Goal: Task Accomplishment & Management: Use online tool/utility

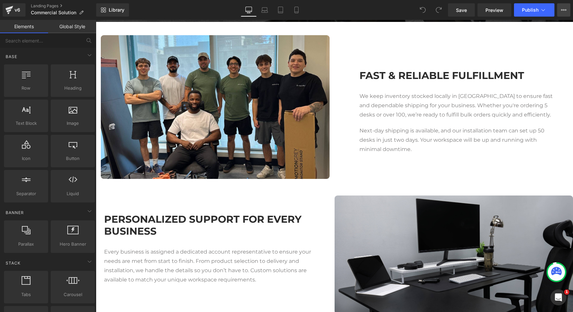
scroll to position [769, 0]
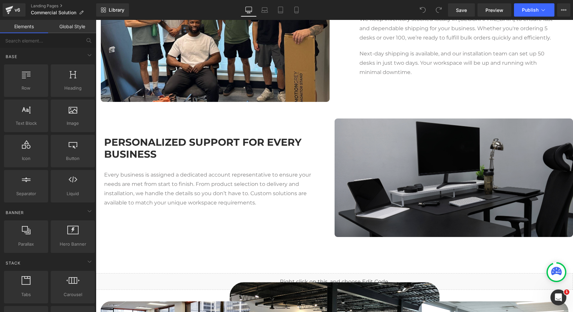
click at [433, 176] on img at bounding box center [454, 177] width 239 height 118
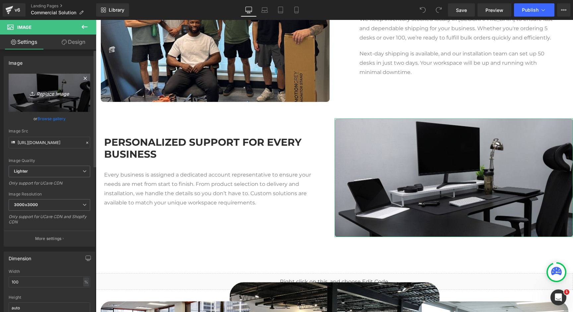
click at [40, 87] on link "Replace Image" at bounding box center [50, 93] width 82 height 38
type input "C:\fakepath\PHOTO-2025-09-03-15-06-15.jpg"
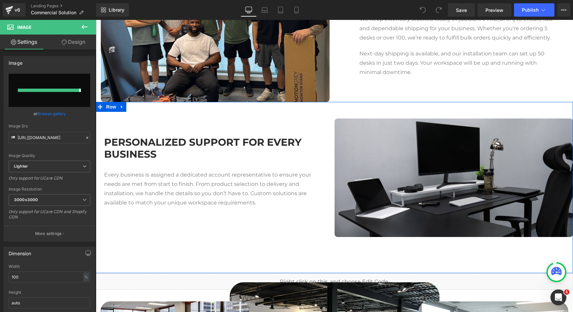
type input "[URL][DOMAIN_NAME]"
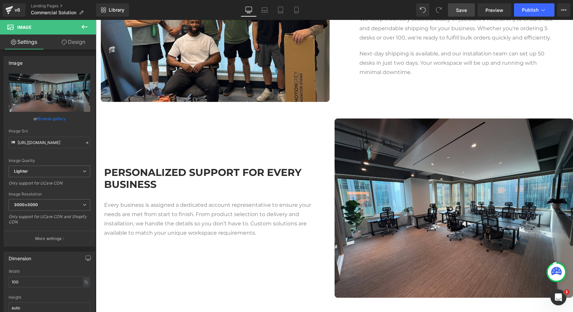
click at [463, 14] on link "Save" at bounding box center [461, 9] width 27 height 13
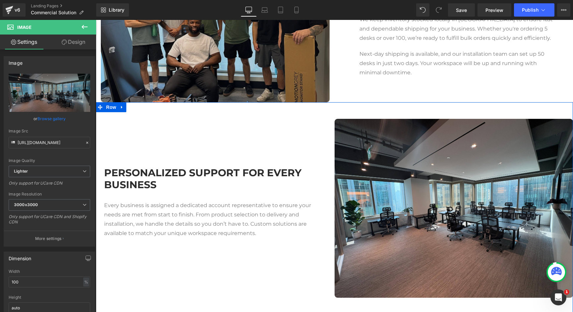
scroll to position [566, 0]
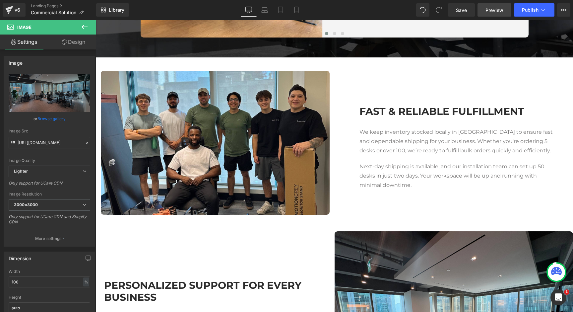
click at [499, 9] on span "Preview" at bounding box center [494, 10] width 18 height 7
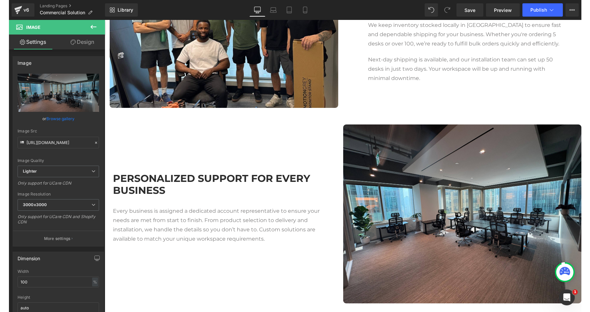
scroll to position [707, 0]
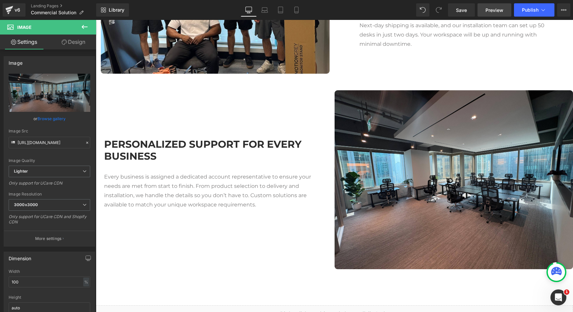
click at [481, 13] on link "Preview" at bounding box center [494, 9] width 34 height 13
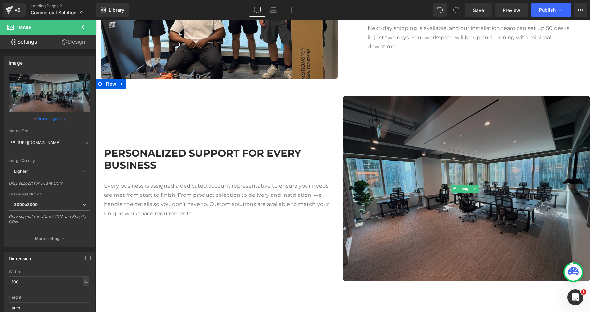
click at [427, 187] on img at bounding box center [466, 188] width 247 height 186
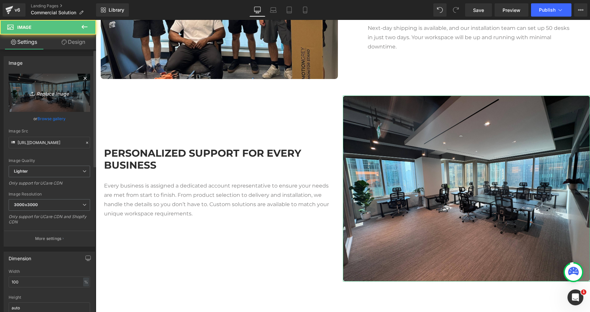
click at [50, 84] on link "Replace Image" at bounding box center [50, 93] width 82 height 38
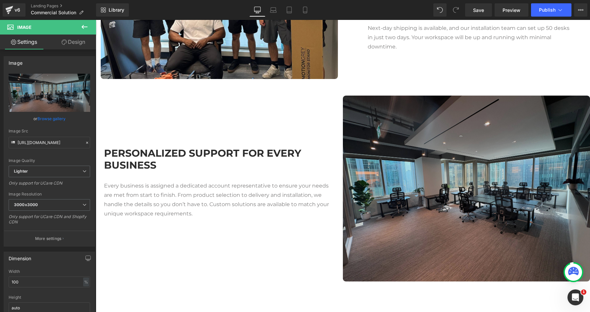
type input "C:\fakepath\PHOTO-2025-09-03-15-06-15.jpg"
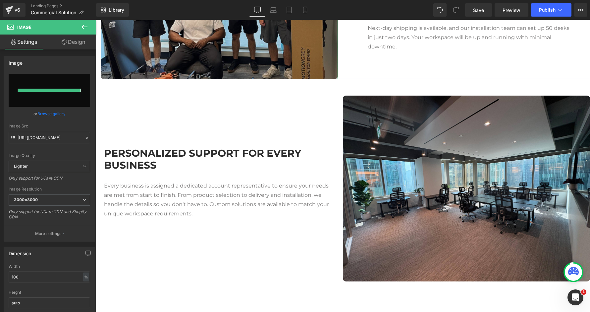
type input "[URL][DOMAIN_NAME]"
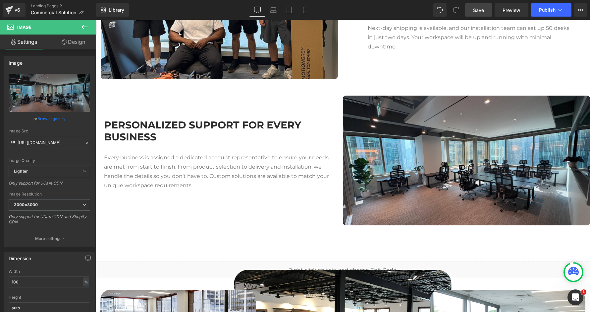
click at [473, 11] on link "Save" at bounding box center [478, 9] width 27 height 13
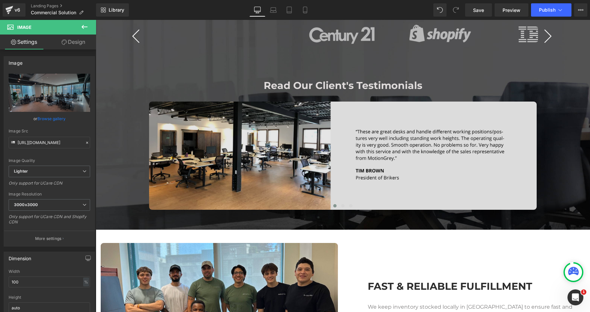
scroll to position [398, 0]
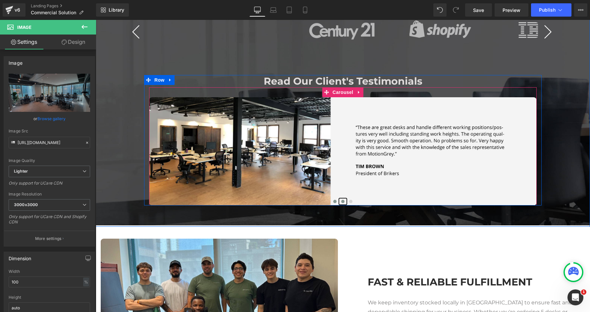
click at [342, 201] on button at bounding box center [343, 201] width 8 height 7
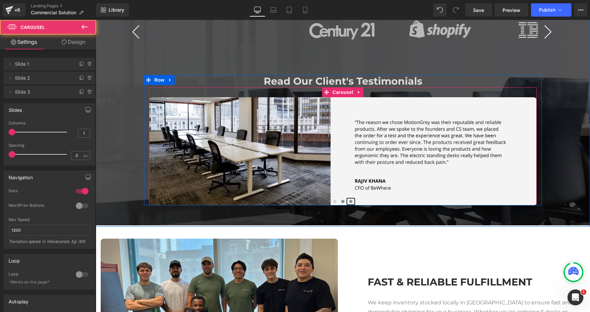
click at [349, 201] on span at bounding box center [350, 201] width 3 height 3
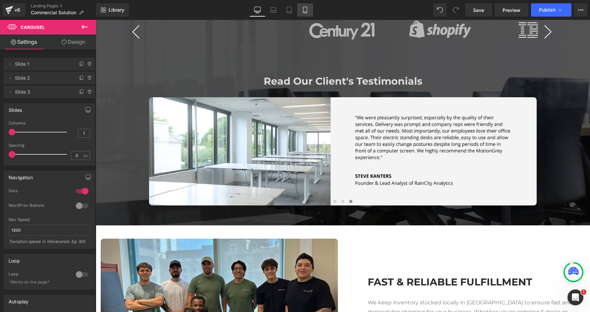
click at [304, 9] on icon at bounding box center [305, 10] width 7 height 7
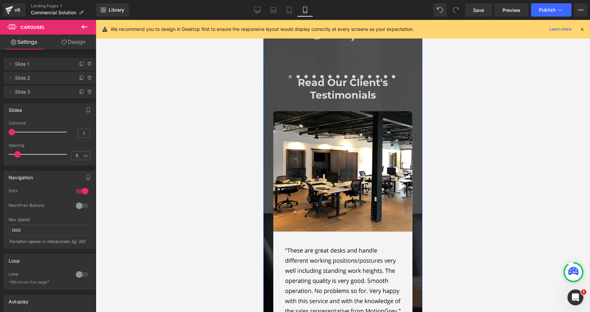
scroll to position [286, 0]
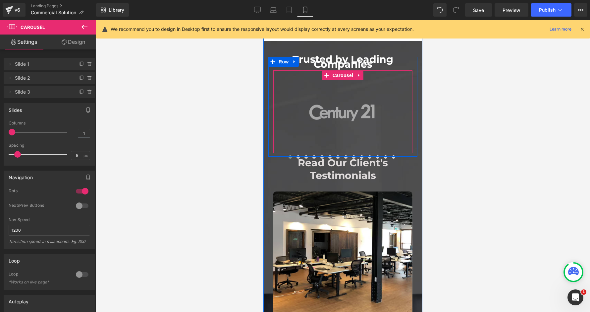
click at [329, 118] on img at bounding box center [342, 112] width 69 height 18
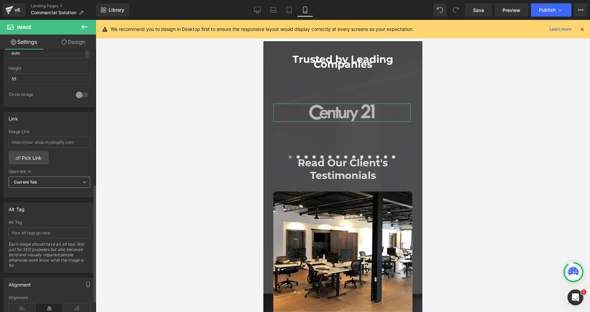
scroll to position [327, 0]
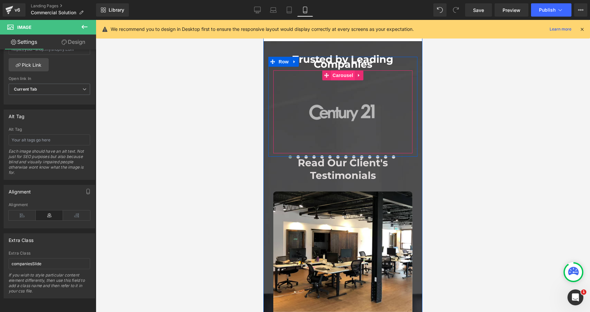
click at [338, 77] on span "Carousel" at bounding box center [343, 75] width 24 height 10
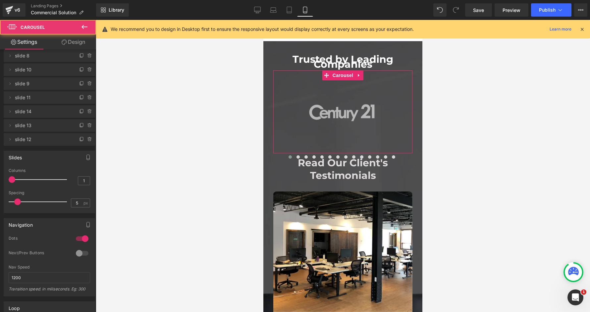
scroll to position [185, 0]
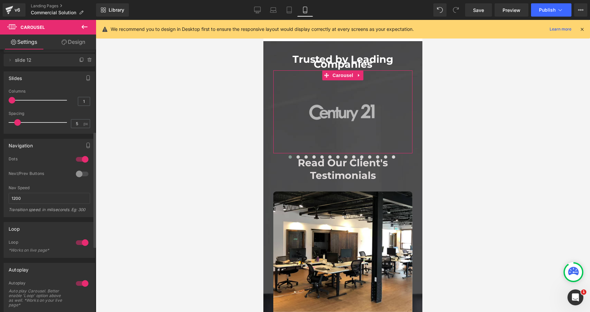
click at [80, 159] on div at bounding box center [82, 159] width 16 height 11
click at [83, 174] on div at bounding box center [82, 173] width 16 height 11
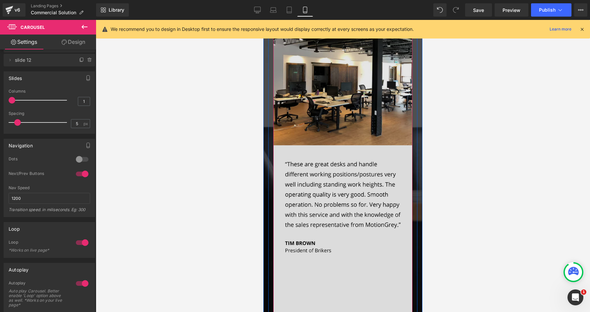
scroll to position [593, 0]
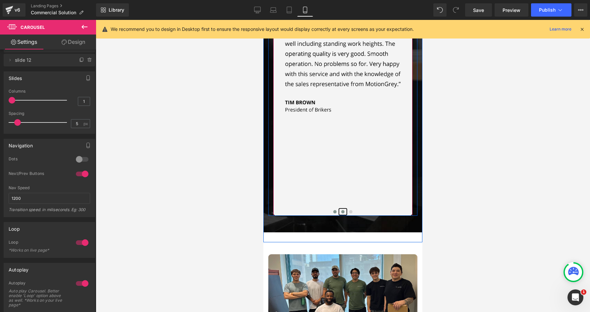
click at [341, 211] on span at bounding box center [342, 211] width 3 height 3
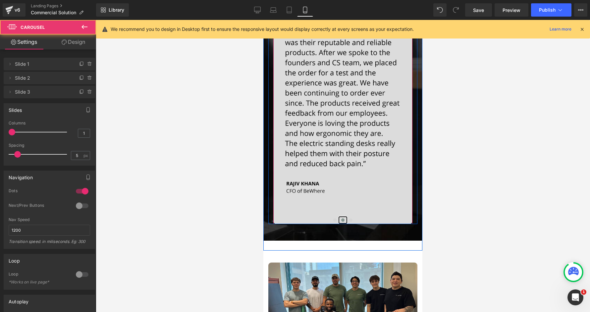
scroll to position [508, 0]
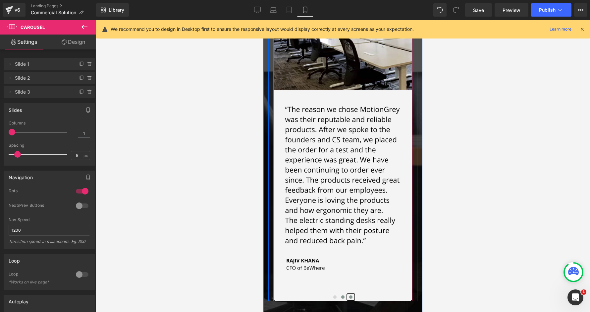
click at [348, 298] on button at bounding box center [351, 296] width 8 height 7
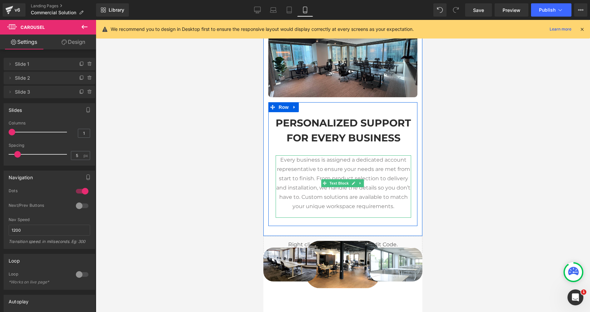
scroll to position [1123, 0]
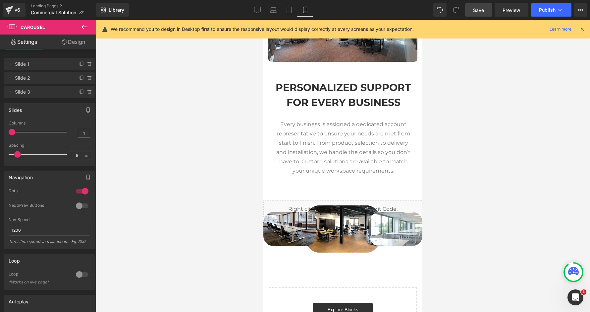
click at [476, 9] on span "Save" at bounding box center [478, 10] width 11 height 7
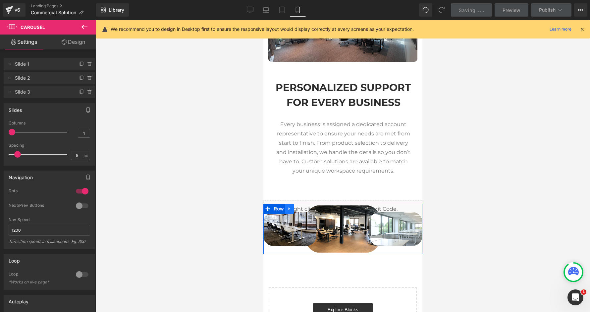
click at [289, 210] on icon at bounding box center [289, 208] width 1 height 3
click at [308, 210] on icon at bounding box center [307, 208] width 5 height 5
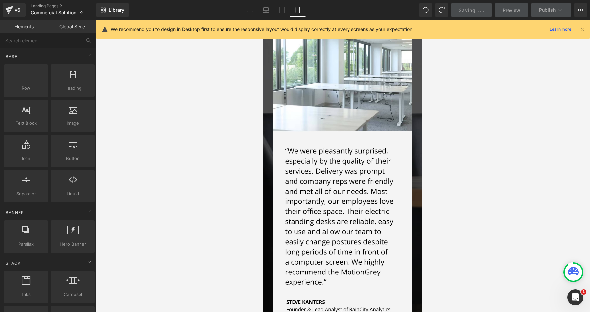
scroll to position [419, 0]
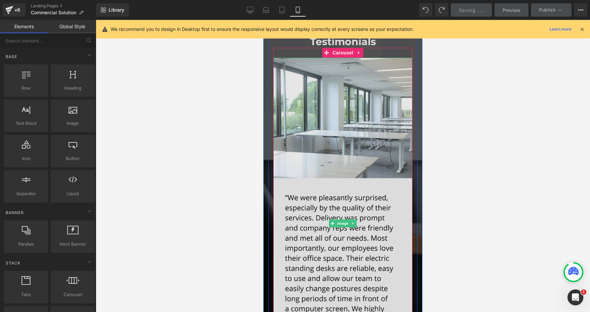
click at [291, 157] on img at bounding box center [343, 223] width 139 height 331
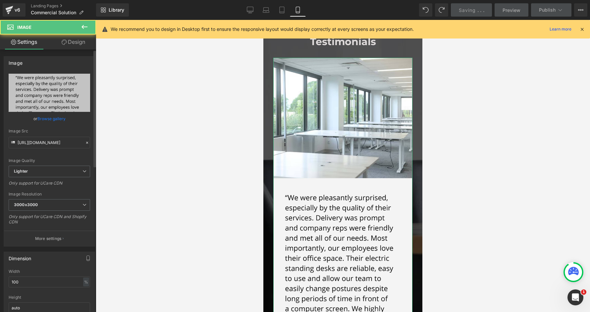
scroll to position [79, 0]
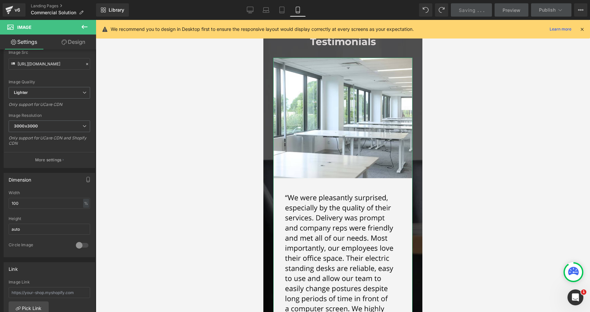
click at [71, 45] on link "Design" at bounding box center [73, 41] width 48 height 15
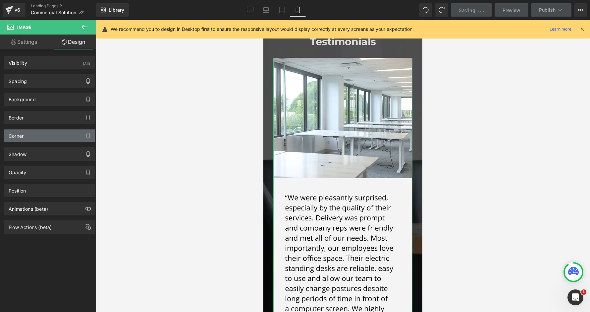
click at [35, 132] on div "Corner" at bounding box center [49, 135] width 91 height 13
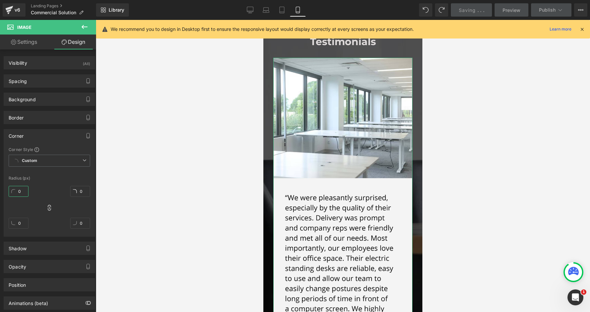
click at [18, 190] on input "0" at bounding box center [19, 191] width 20 height 11
type input "9"
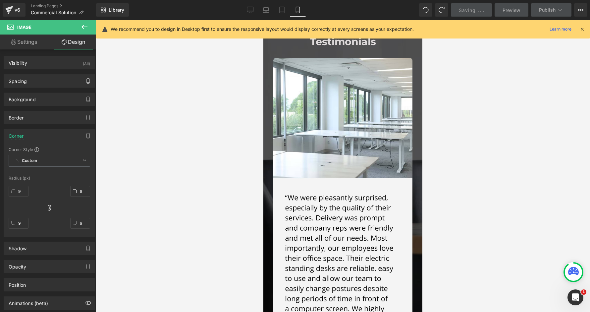
click at [119, 196] on div at bounding box center [343, 166] width 495 height 292
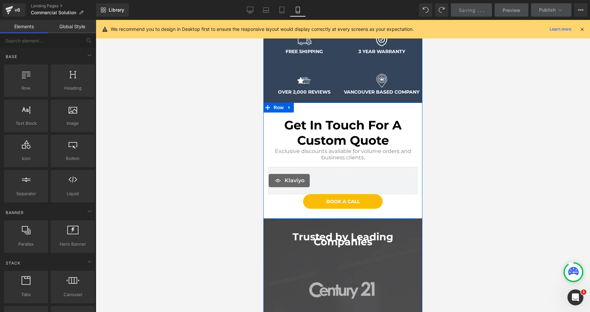
scroll to position [0, 0]
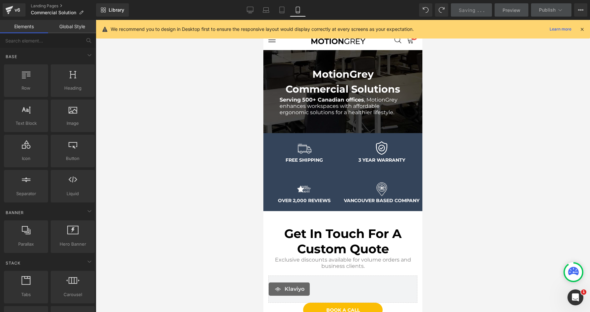
click at [573, 29] on icon at bounding box center [582, 29] width 6 height 6
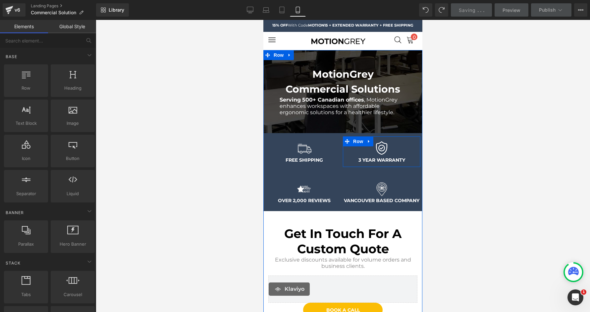
click at [391, 161] on div "3 YEAR WARRANTY Text Block" at bounding box center [382, 159] width 78 height 7
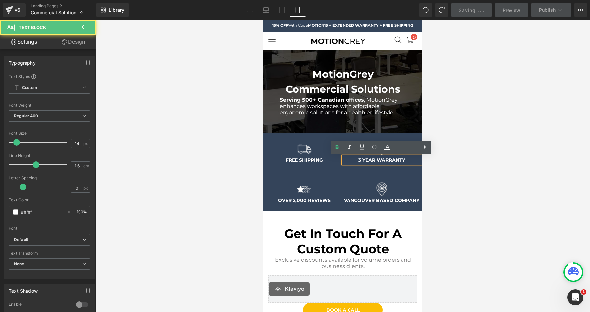
click at [391, 161] on strong "3 YEAR WARRANTY" at bounding box center [382, 160] width 47 height 6
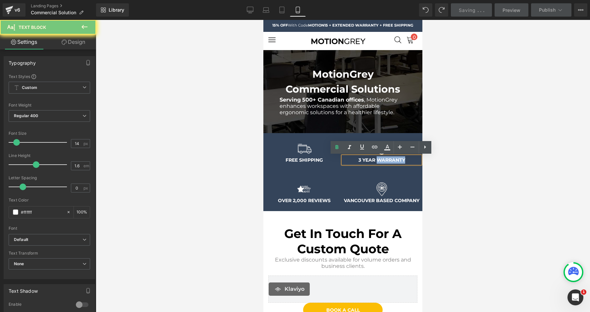
click at [391, 161] on strong "3 YEAR WARRANTY" at bounding box center [382, 160] width 47 height 6
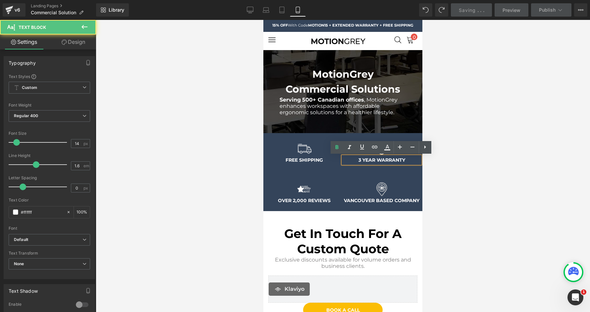
click at [391, 157] on strong "3 YEAR WARRANTY" at bounding box center [382, 160] width 47 height 6
click at [392, 158] on strong "3 YEAR WARRANTY" at bounding box center [382, 160] width 47 height 6
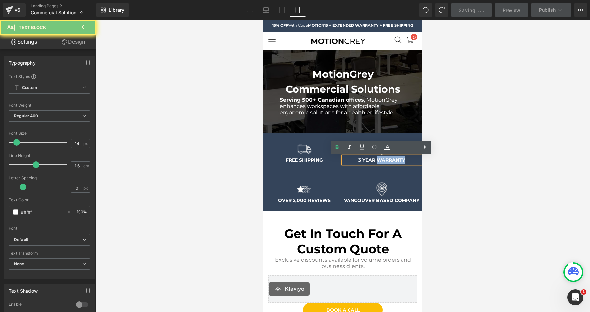
click at [392, 158] on strong "3 YEAR WARRANTY" at bounding box center [382, 160] width 47 height 6
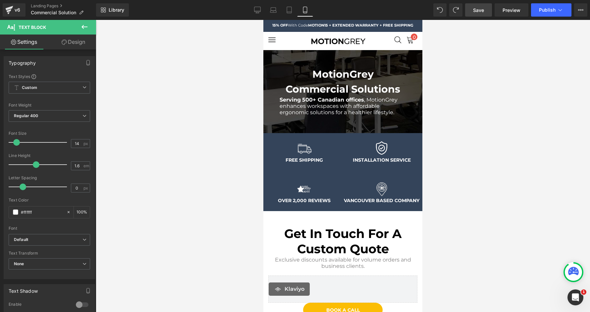
click at [488, 12] on link "Save" at bounding box center [478, 9] width 27 height 13
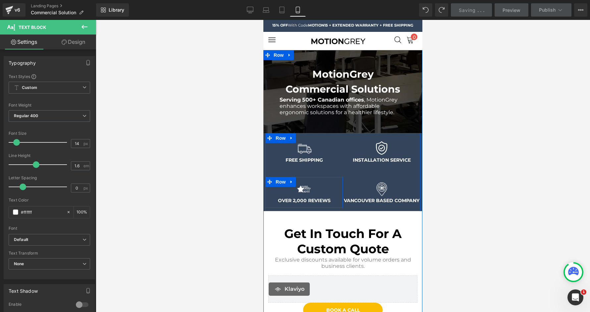
click at [294, 198] on li "Text Block" at bounding box center [297, 201] width 29 height 8
click at [295, 204] on div at bounding box center [305, 205] width 78 height 3
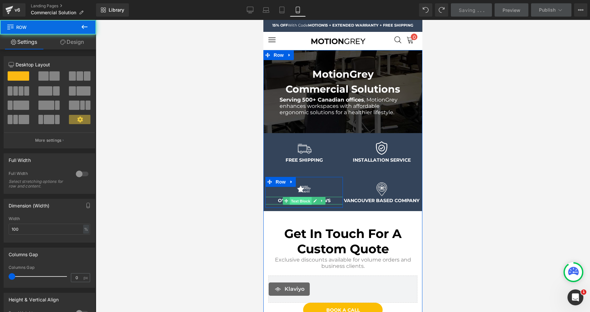
click at [295, 200] on span "Text Block" at bounding box center [301, 201] width 22 height 8
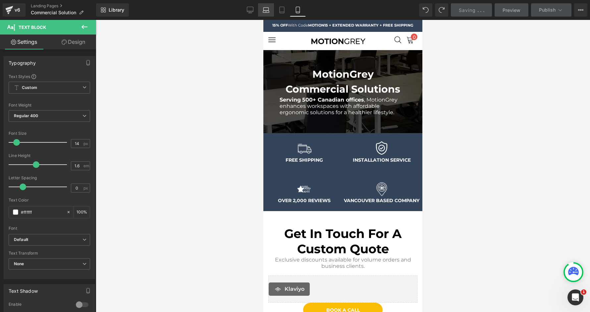
click at [263, 9] on icon at bounding box center [266, 10] width 7 height 7
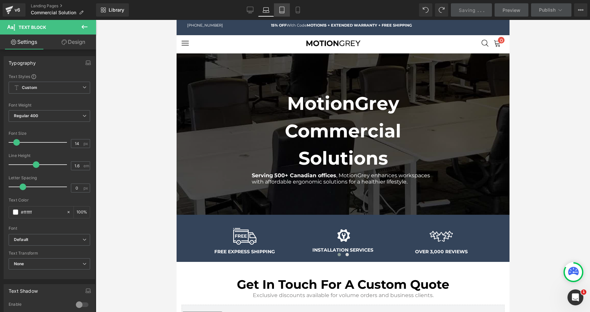
click at [284, 9] on icon at bounding box center [282, 10] width 7 height 7
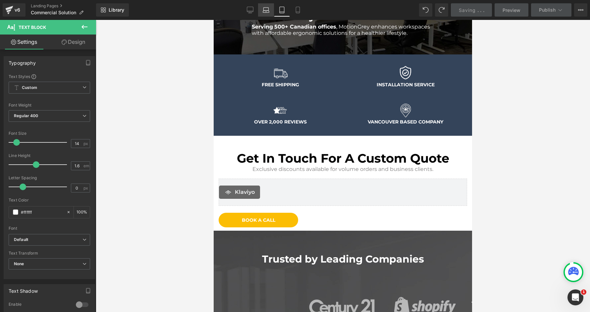
click at [270, 8] on link "Laptop" at bounding box center [266, 9] width 16 height 13
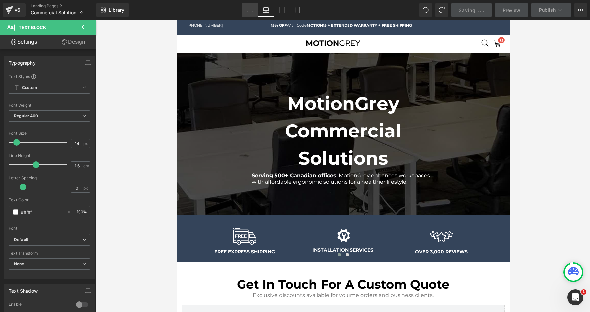
click at [255, 10] on link "Desktop" at bounding box center [250, 9] width 16 height 13
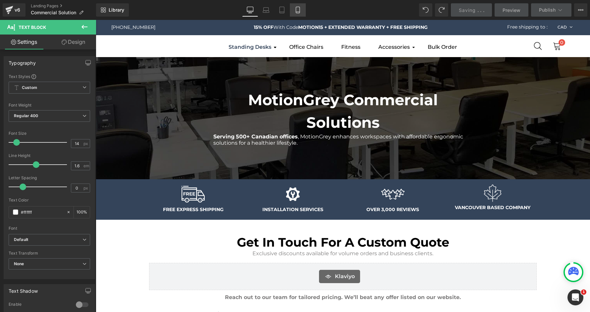
click at [303, 8] on link "Mobile" at bounding box center [298, 9] width 16 height 13
type input "100"
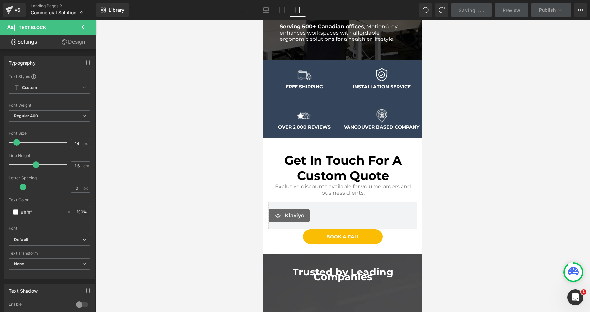
scroll to position [79, 0]
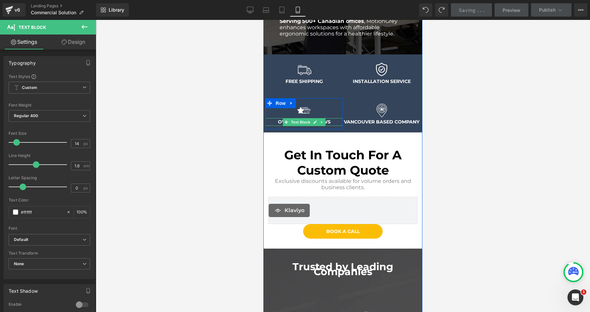
click at [295, 123] on span "Text Block" at bounding box center [301, 122] width 22 height 8
click at [296, 108] on div "Image" at bounding box center [305, 109] width 78 height 17
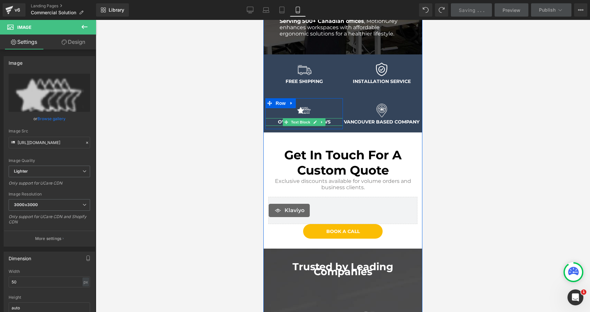
click at [280, 122] on strong "OVER 2,000 REVIEWS" at bounding box center [304, 122] width 53 height 6
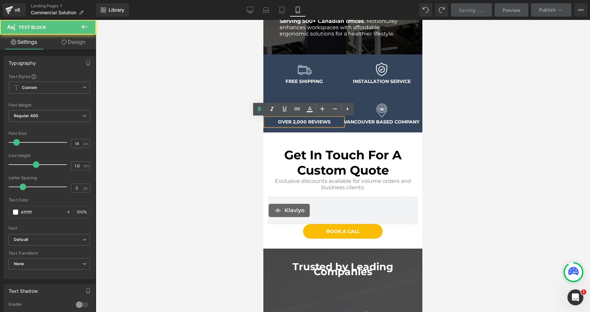
click at [296, 121] on strong "OVER 2,000 REVIEWS" at bounding box center [304, 122] width 53 height 6
click at [294, 122] on strong "OVER 2,000 REVIEWS" at bounding box center [304, 122] width 53 height 6
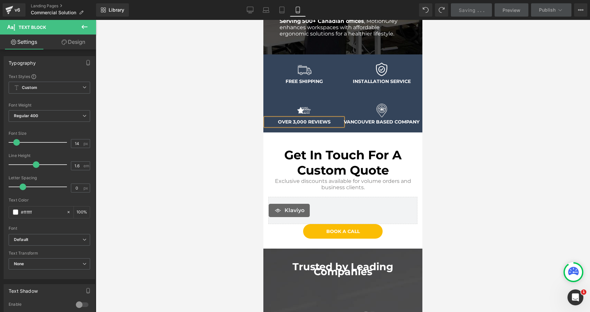
click at [478, 128] on div at bounding box center [343, 166] width 495 height 292
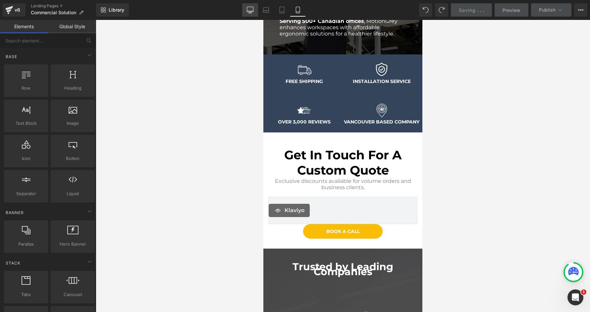
click at [254, 6] on link "Desktop" at bounding box center [250, 9] width 16 height 13
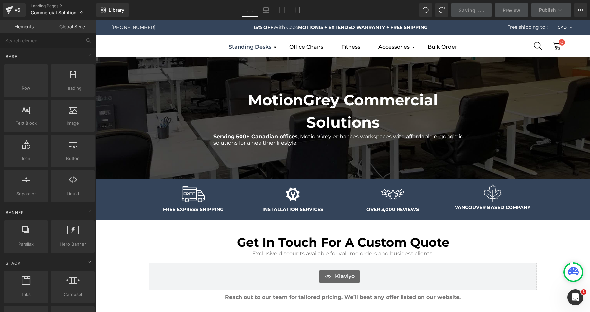
scroll to position [4, 0]
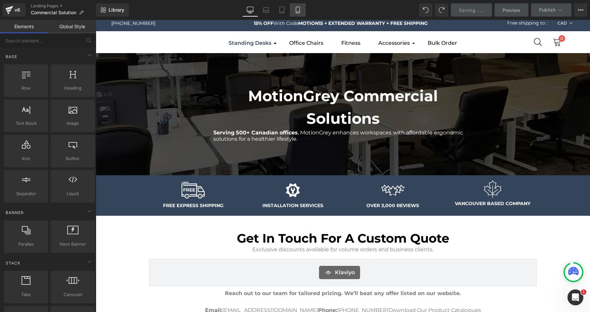
click at [298, 8] on icon at bounding box center [298, 10] width 7 height 7
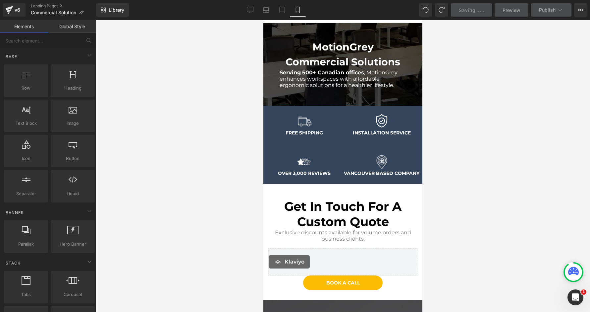
scroll to position [30, 0]
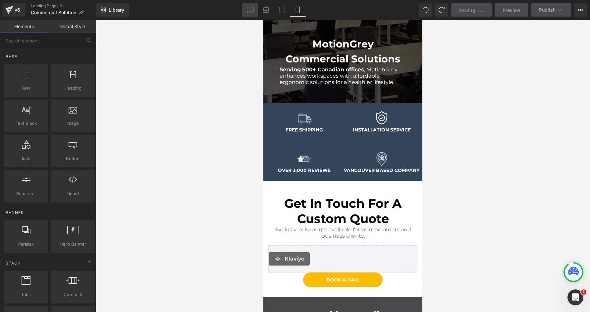
click at [250, 8] on icon at bounding box center [250, 10] width 7 height 7
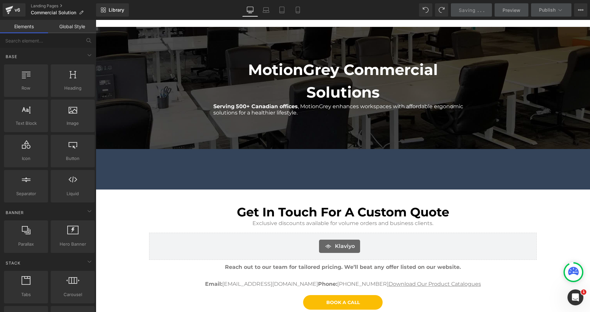
scroll to position [37, 0]
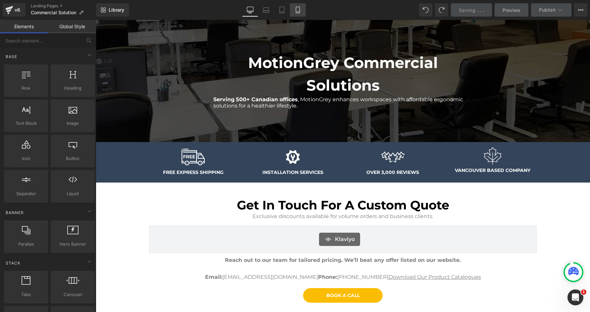
click at [300, 10] on icon at bounding box center [298, 10] width 7 height 7
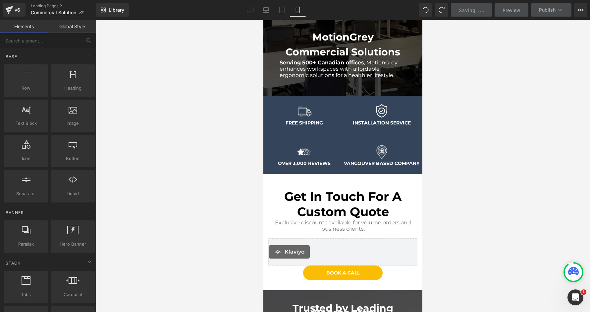
scroll to position [30, 0]
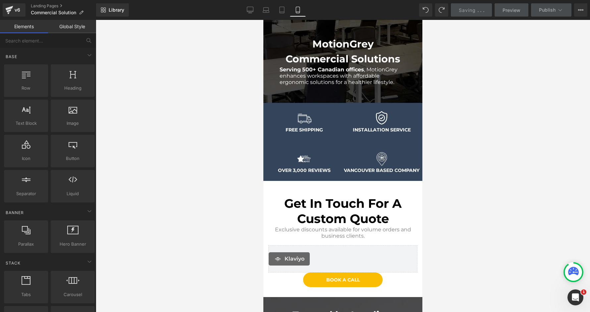
click at [381, 158] on div "Image" at bounding box center [382, 158] width 78 height 17
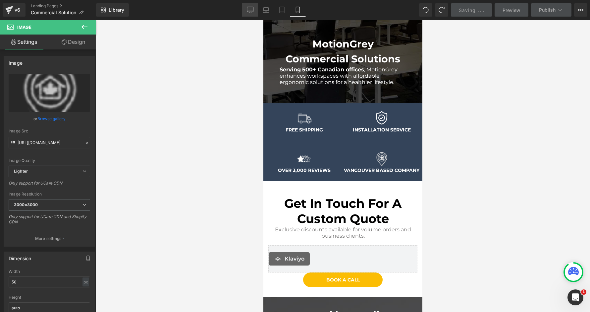
click at [256, 14] on link "Desktop" at bounding box center [250, 9] width 16 height 13
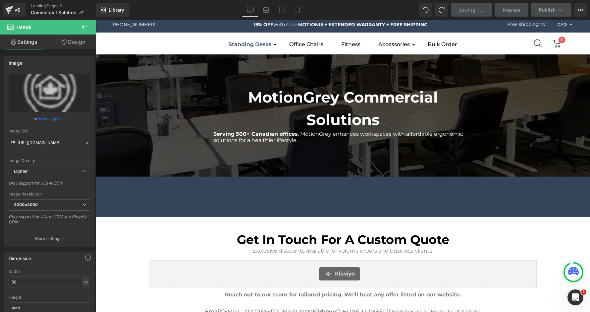
scroll to position [0, 0]
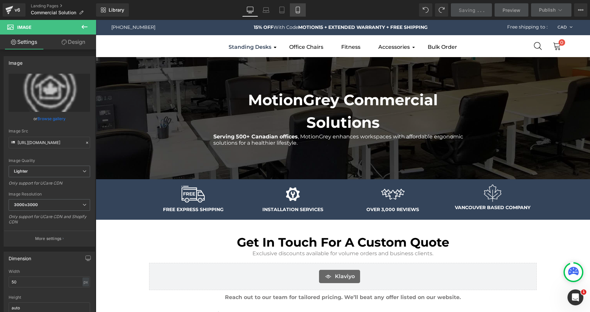
click at [304, 12] on link "Mobile" at bounding box center [298, 9] width 16 height 13
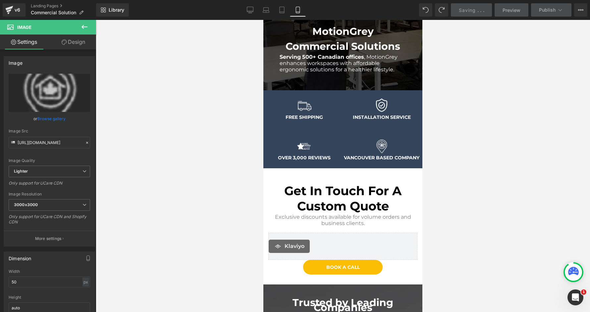
scroll to position [62, 0]
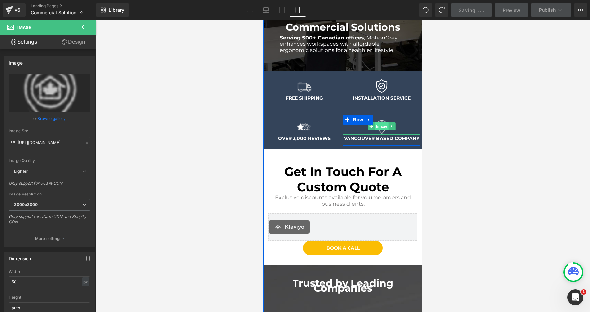
click at [381, 125] on span "Image" at bounding box center [382, 126] width 14 height 8
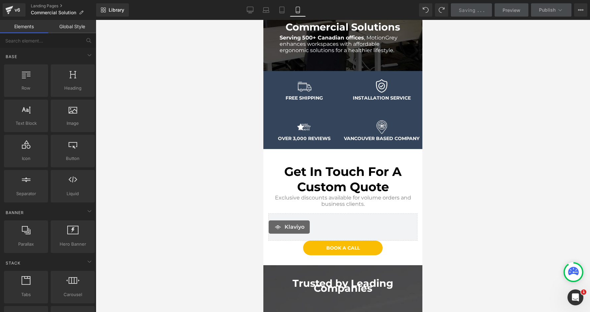
click at [513, 136] on div at bounding box center [343, 166] width 495 height 292
click at [256, 5] on link "Desktop" at bounding box center [250, 9] width 16 height 13
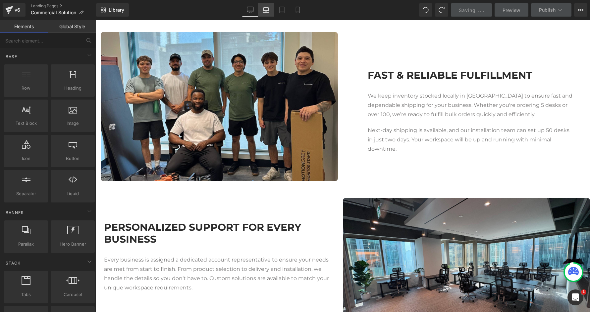
click at [274, 10] on link "Laptop" at bounding box center [266, 9] width 16 height 13
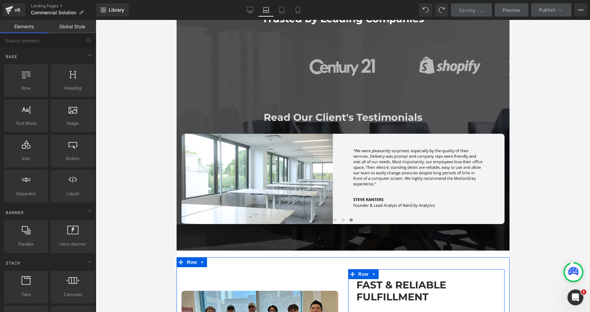
scroll to position [264, 0]
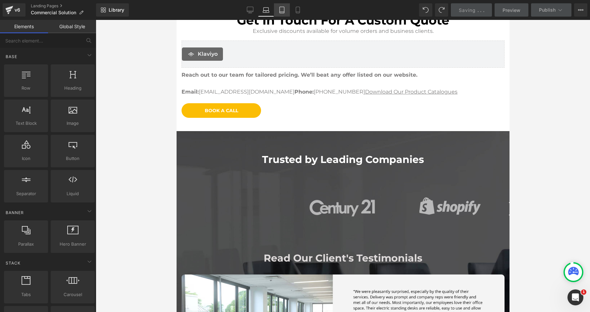
click at [276, 13] on link "Tablet" at bounding box center [282, 9] width 16 height 13
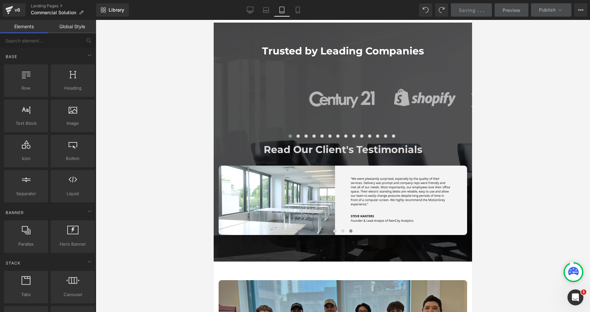
scroll to position [0, 0]
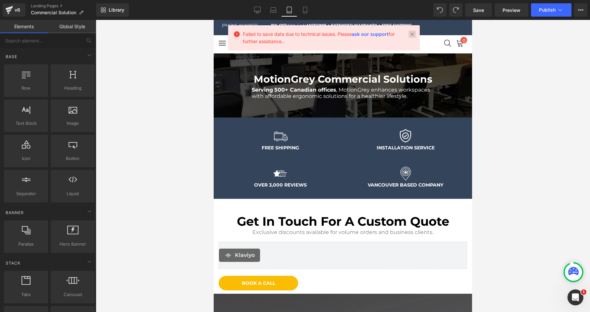
click at [411, 32] on link at bounding box center [412, 33] width 7 height 7
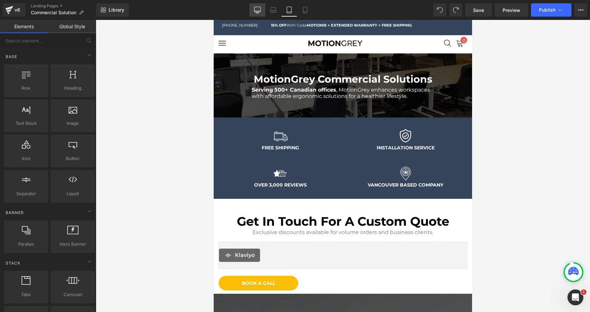
click at [261, 10] on link "Desktop" at bounding box center [258, 9] width 16 height 13
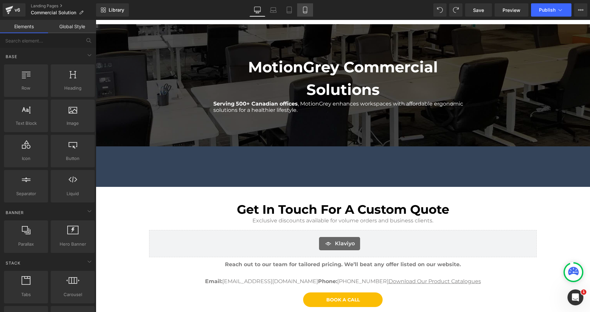
scroll to position [37, 0]
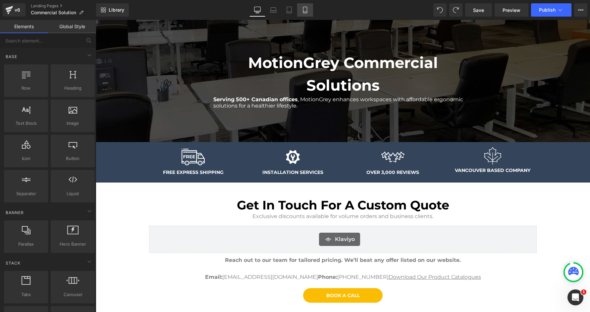
click at [303, 7] on icon at bounding box center [305, 10] width 7 height 7
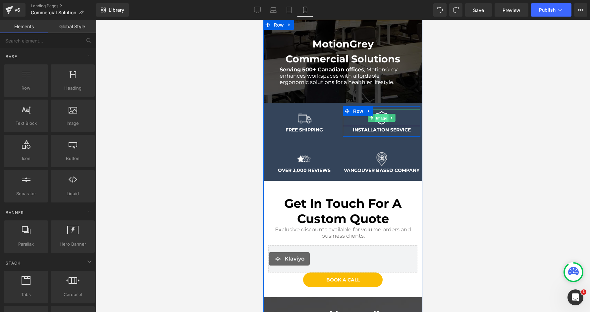
click at [379, 114] on div "Image" at bounding box center [382, 117] width 78 height 17
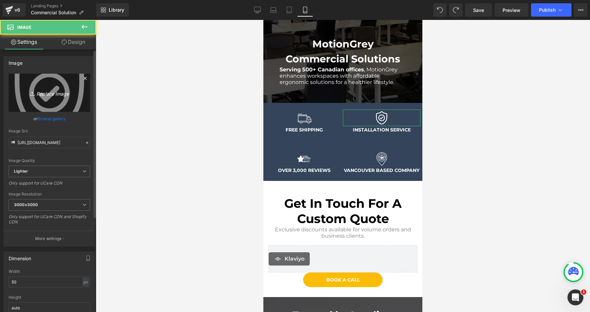
click at [56, 101] on link "Replace Image" at bounding box center [50, 93] width 82 height 38
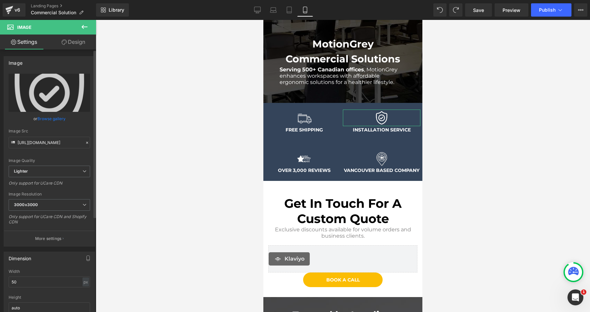
click at [57, 117] on link "Browse gallery" at bounding box center [51, 119] width 28 height 12
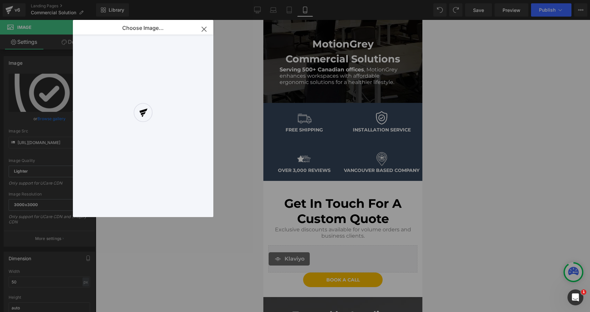
click at [208, 30] on div at bounding box center [143, 118] width 141 height 197
click at [207, 30] on div at bounding box center [143, 118] width 141 height 197
click at [205, 27] on div at bounding box center [143, 118] width 141 height 197
click at [203, 30] on div at bounding box center [143, 118] width 141 height 197
click at [205, 30] on div at bounding box center [143, 118] width 141 height 197
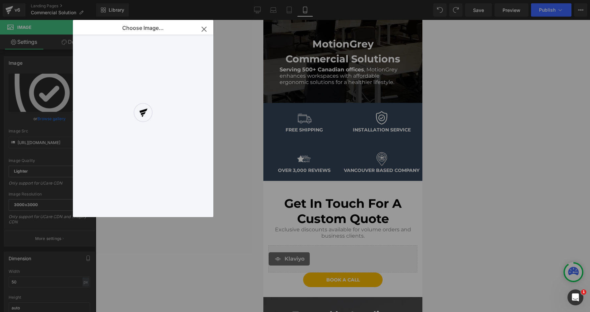
click at [204, 28] on div at bounding box center [143, 118] width 141 height 197
click at [202, 27] on div at bounding box center [143, 118] width 141 height 197
click at [206, 31] on div at bounding box center [143, 118] width 141 height 197
click at [200, 31] on div at bounding box center [143, 118] width 141 height 197
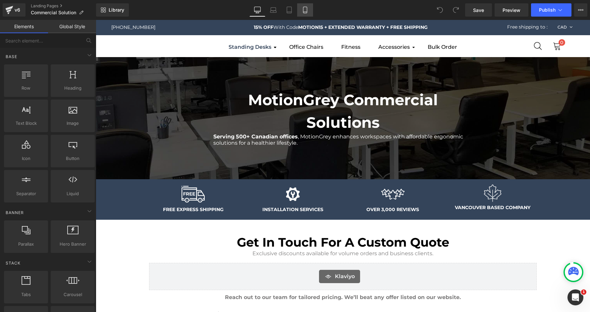
click at [310, 9] on link "Mobile" at bounding box center [305, 9] width 16 height 13
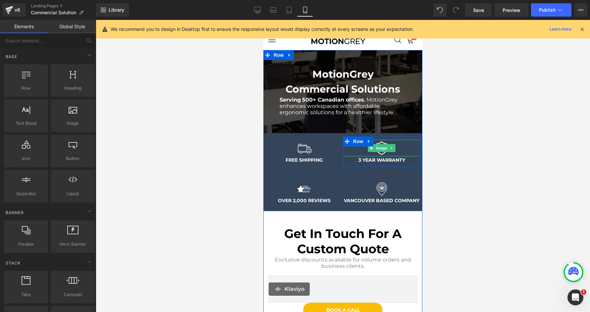
drag, startPoint x: 382, startPoint y: 149, endPoint x: 353, endPoint y: 148, distance: 29.5
click at [382, 149] on span "Image" at bounding box center [382, 148] width 14 height 8
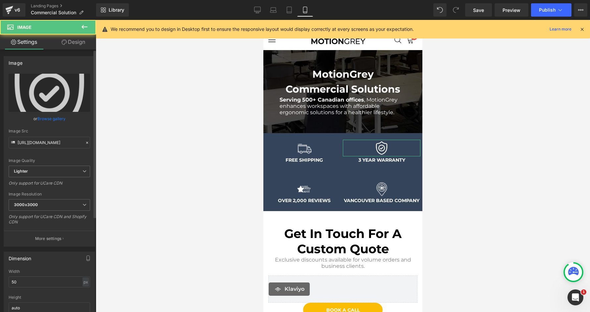
click at [56, 117] on link "Browse gallery" at bounding box center [51, 119] width 28 height 12
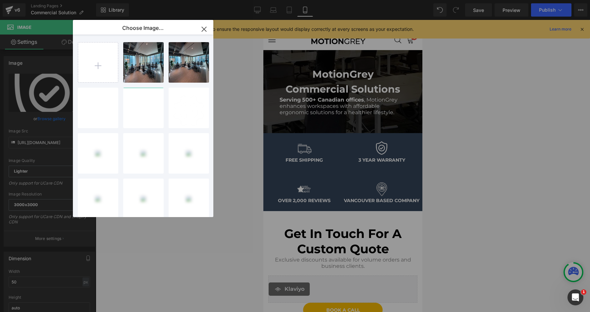
click at [199, 31] on icon "button" at bounding box center [204, 29] width 11 height 11
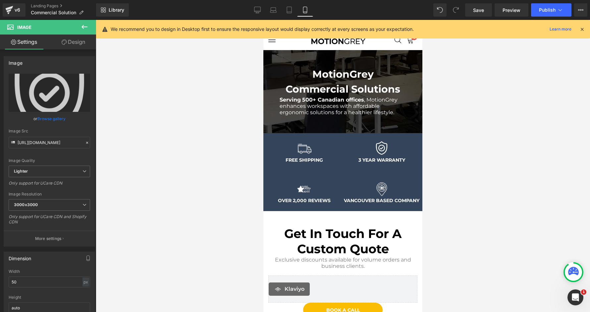
click at [200, 31] on p "We recommend you to design in Desktop first to ensure the responsive layout wou…" at bounding box center [262, 29] width 303 height 7
click at [263, 9] on link "Desktop" at bounding box center [258, 9] width 16 height 13
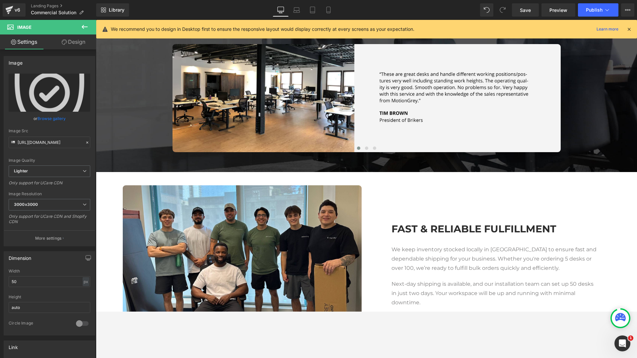
scroll to position [348, 0]
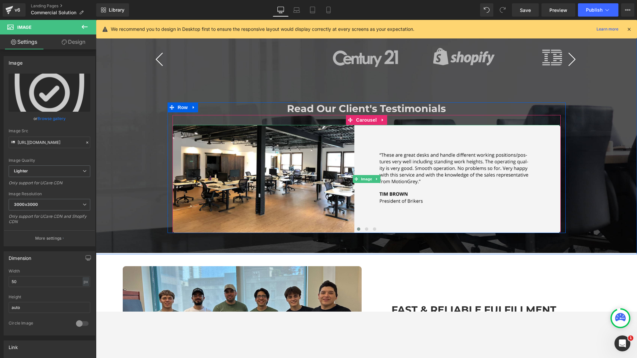
click at [167, 184] on div at bounding box center [168, 167] width 2 height 131
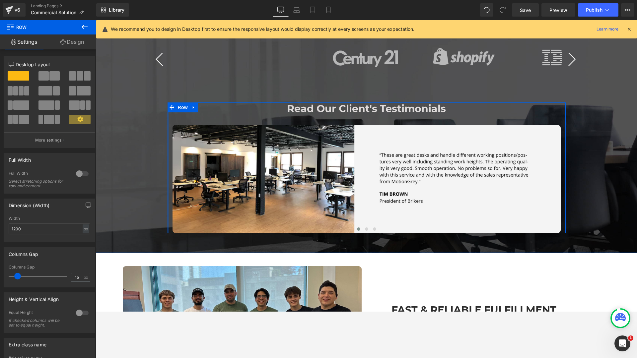
drag, startPoint x: 164, startPoint y: 185, endPoint x: 152, endPoint y: 135, distance: 51.0
click at [112, 189] on div "Trusted by Leading Companies Text Block Image Image Image" at bounding box center [366, 117] width 541 height 231
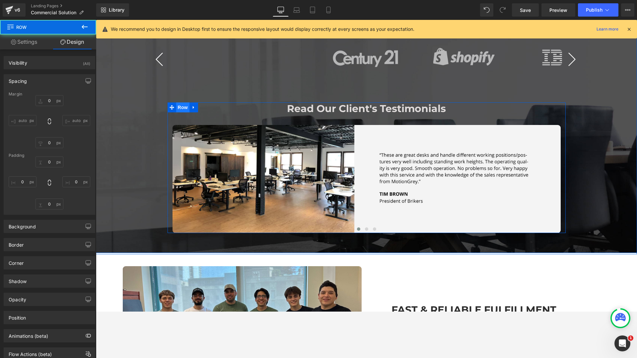
type input "0"
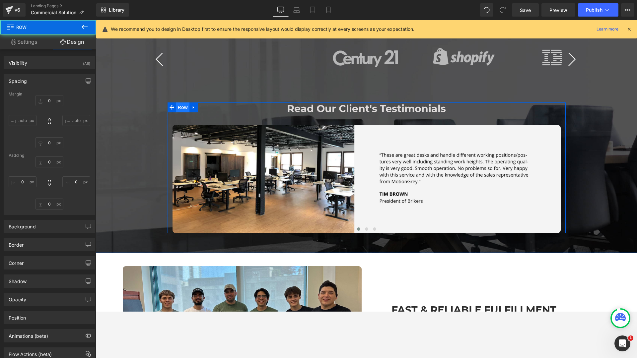
type input "0"
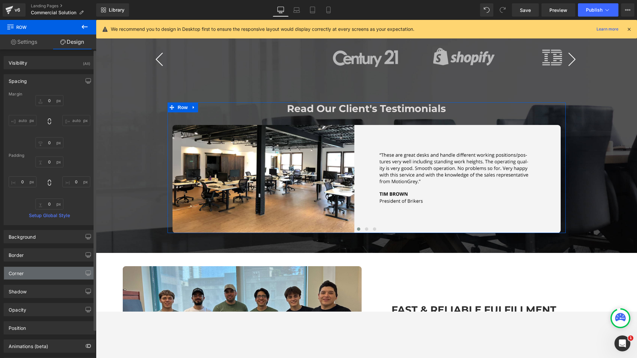
scroll to position [31, 0]
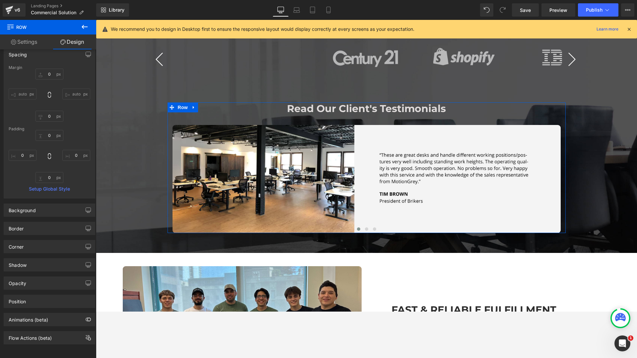
click at [23, 44] on link "Settings" at bounding box center [24, 41] width 48 height 15
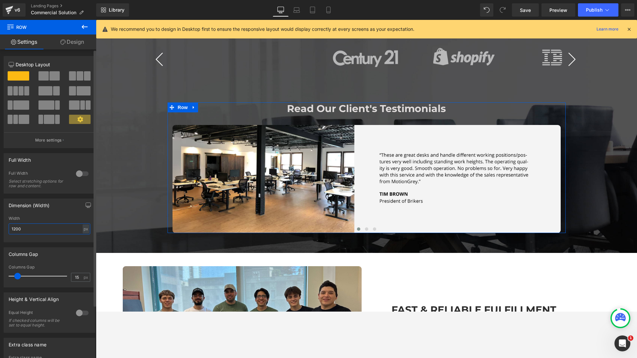
click at [36, 227] on input "1200" at bounding box center [50, 228] width 82 height 11
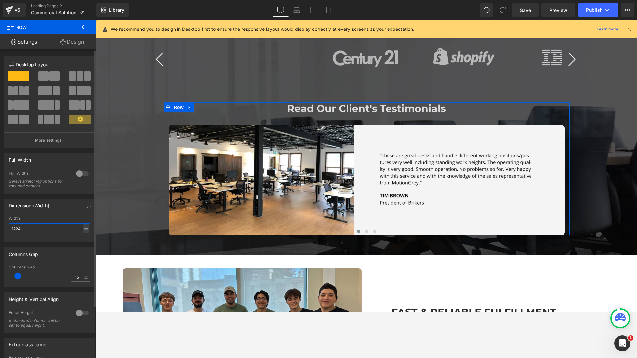
drag, startPoint x: 22, startPoint y: 229, endPoint x: 10, endPoint y: 228, distance: 12.3
click at [10, 228] on input "1224" at bounding box center [50, 228] width 82 height 11
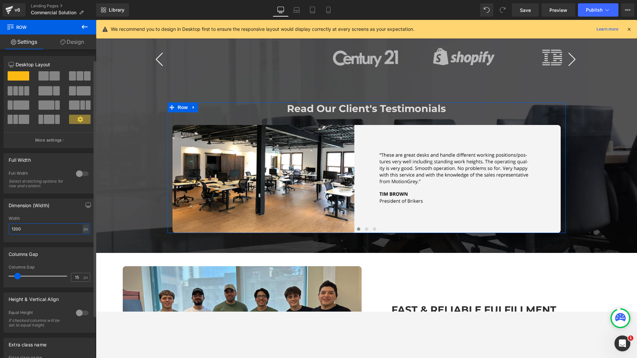
scroll to position [63, 0]
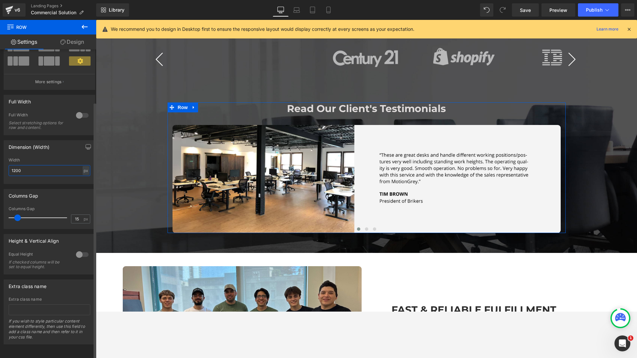
type input "1200"
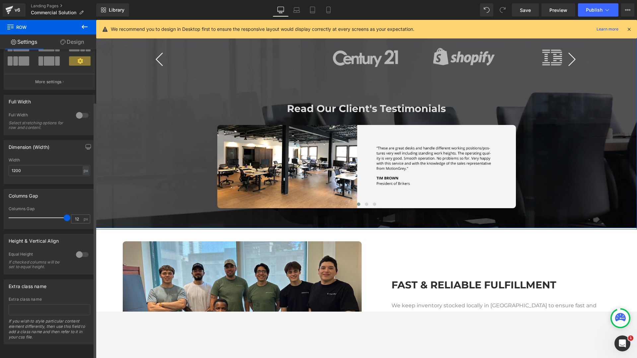
type input "0"
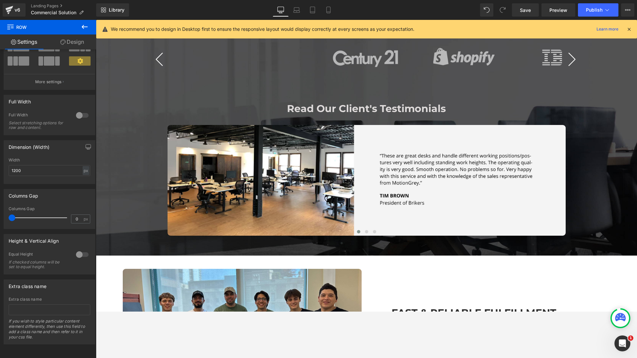
drag, startPoint x: 22, startPoint y: 213, endPoint x: -26, endPoint y: 219, distance: 47.8
click at [0, 219] on html "Image You are previewing how the will restyle your page. You can not edit Eleme…" at bounding box center [318, 179] width 637 height 358
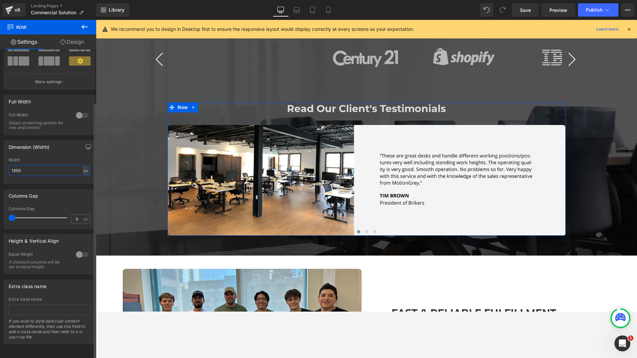
click at [51, 166] on input "1200" at bounding box center [50, 170] width 82 height 11
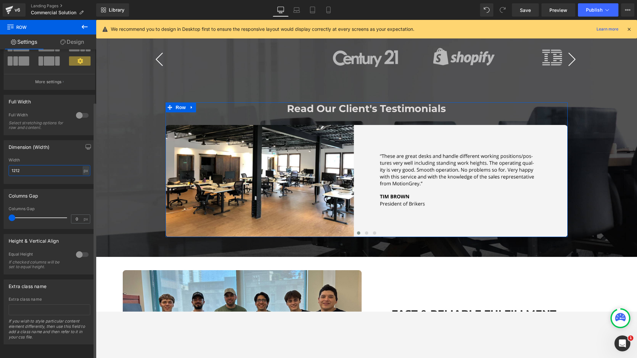
drag, startPoint x: 30, startPoint y: 168, endPoint x: 0, endPoint y: 167, distance: 30.5
click at [0, 167] on div "Dimension (Width) 1212px Width 1212 px % px" at bounding box center [49, 159] width 99 height 49
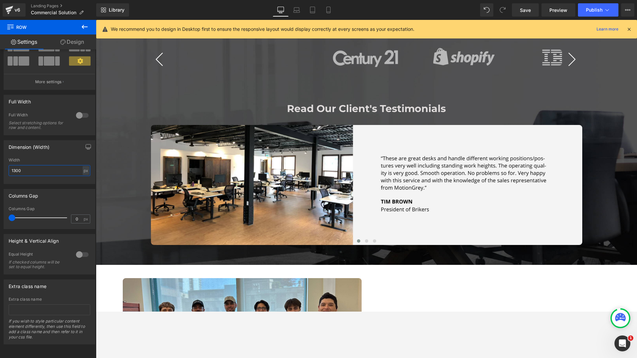
drag, startPoint x: 28, startPoint y: 165, endPoint x: -6, endPoint y: 163, distance: 33.6
click at [0, 163] on html "Image You are previewing how the will restyle your page. You can not edit Eleme…" at bounding box center [318, 179] width 637 height 358
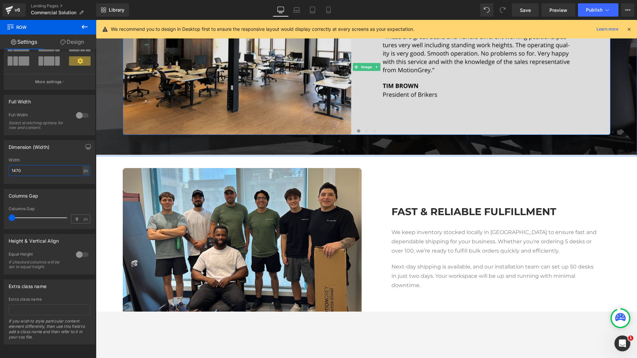
scroll to position [509, 0]
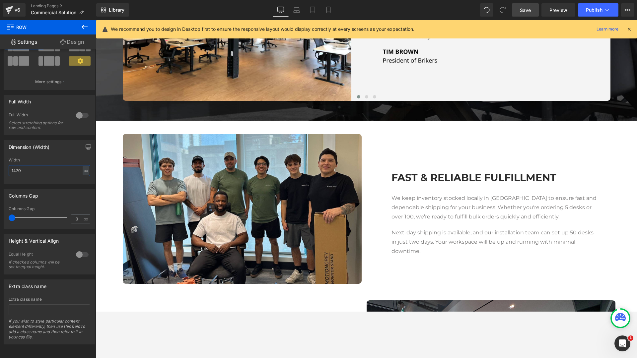
type input "1470"
click at [520, 7] on span "Save" at bounding box center [524, 10] width 11 height 7
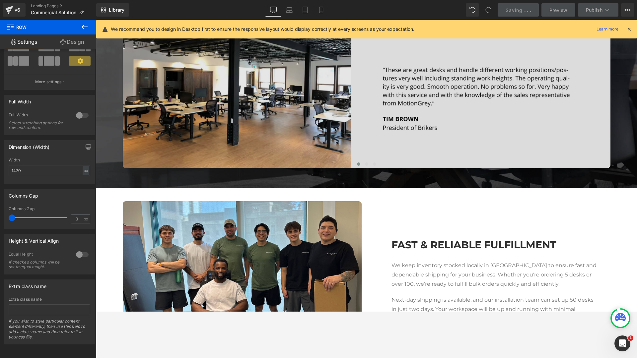
scroll to position [373, 0]
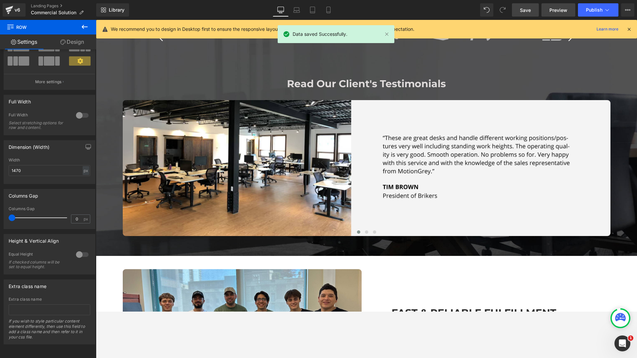
click at [554, 11] on span "Preview" at bounding box center [558, 10] width 18 height 7
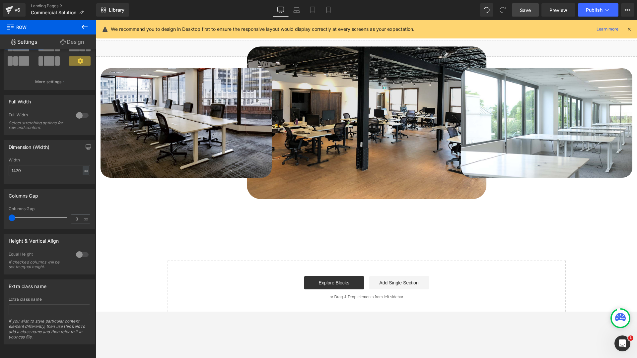
scroll to position [789, 0]
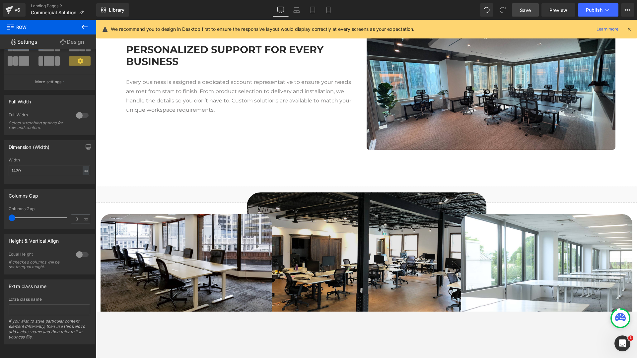
click at [297, 222] on img at bounding box center [366, 269] width 239 height 153
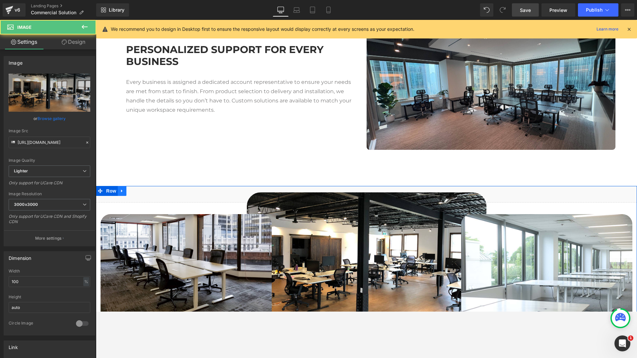
click at [122, 192] on icon at bounding box center [122, 191] width 5 height 5
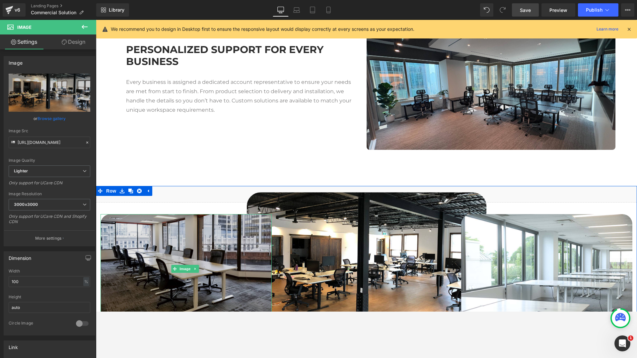
click at [203, 223] on img at bounding box center [185, 268] width 171 height 109
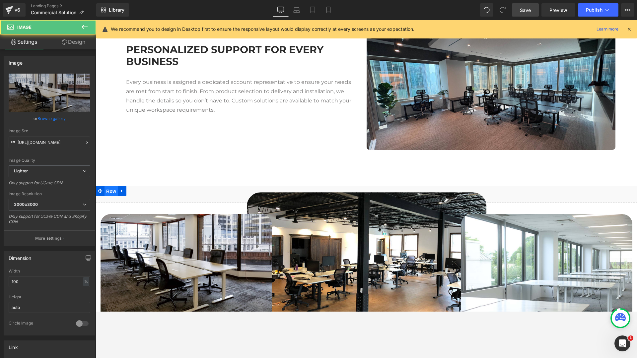
click at [107, 191] on span "Row" at bounding box center [110, 191] width 13 height 10
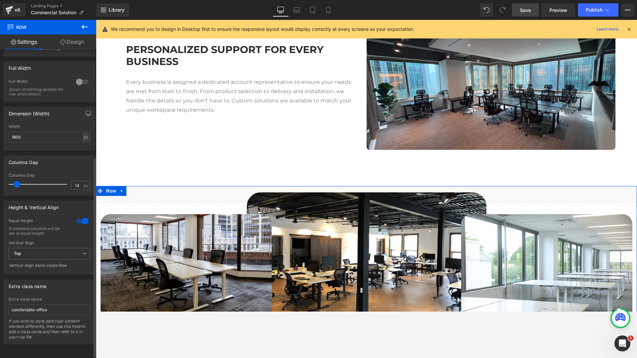
scroll to position [0, 0]
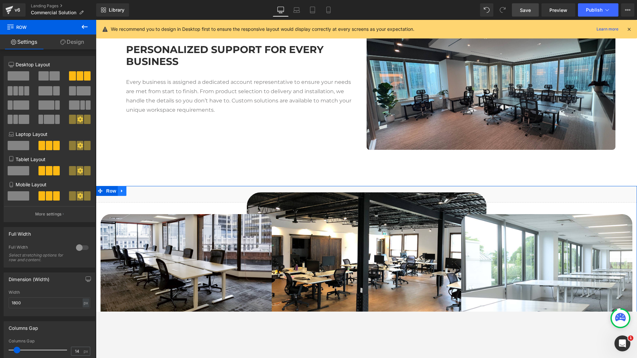
click at [123, 192] on icon at bounding box center [122, 191] width 5 height 5
click at [151, 190] on link at bounding box center [148, 191] width 9 height 10
click at [70, 45] on link "Design" at bounding box center [72, 41] width 48 height 15
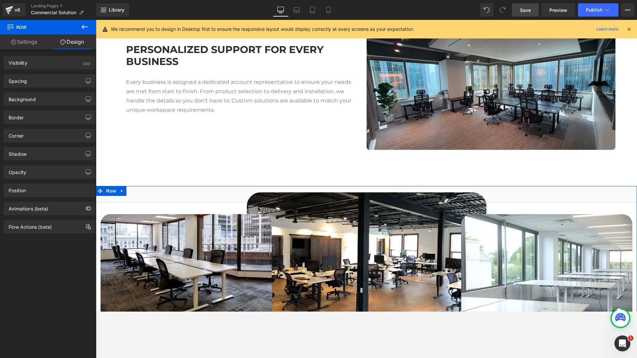
click at [50, 70] on div "Spacing Margin 0px 0 auto auto 0px 0 auto auto Padding 85px 85 0px 0 150px 150 …" at bounding box center [49, 78] width 99 height 18
click at [51, 67] on div "Visibility (All)" at bounding box center [49, 62] width 91 height 13
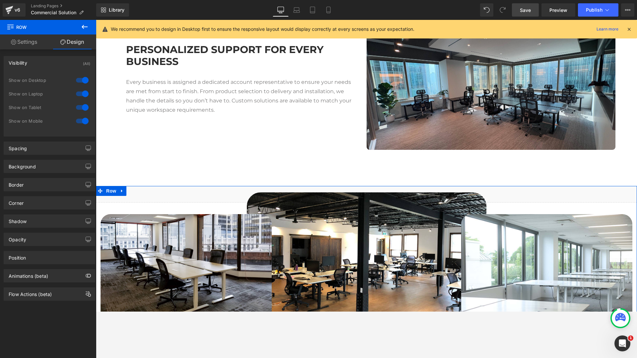
click at [78, 80] on div at bounding box center [82, 80] width 16 height 11
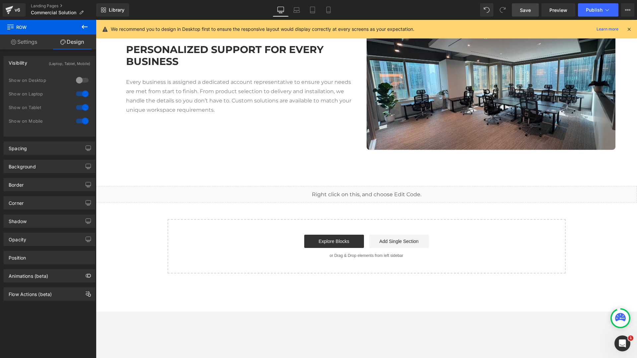
click at [78, 94] on div at bounding box center [82, 94] width 16 height 11
click at [82, 110] on div at bounding box center [82, 107] width 16 height 11
click at [80, 119] on div at bounding box center [82, 121] width 16 height 11
click at [82, 78] on div at bounding box center [82, 80] width 16 height 11
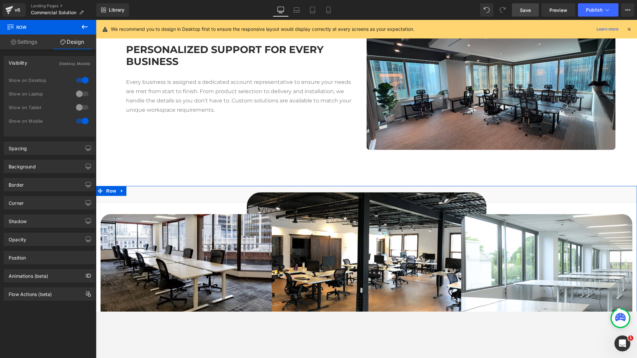
click at [83, 100] on div "Show on Laptop" at bounding box center [50, 98] width 82 height 14
click at [83, 95] on div at bounding box center [82, 94] width 16 height 11
click at [83, 108] on div at bounding box center [82, 107] width 16 height 11
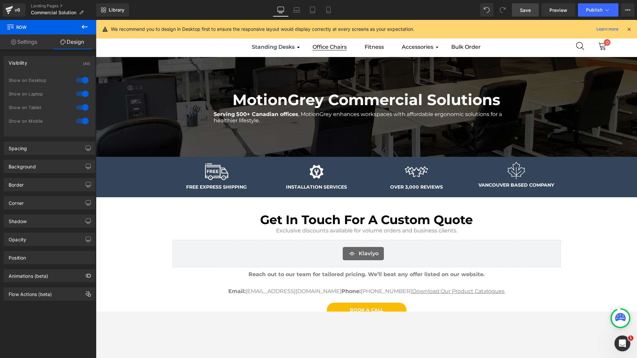
click at [311, 40] on link "Office Chairs" at bounding box center [329, 46] width 44 height 15
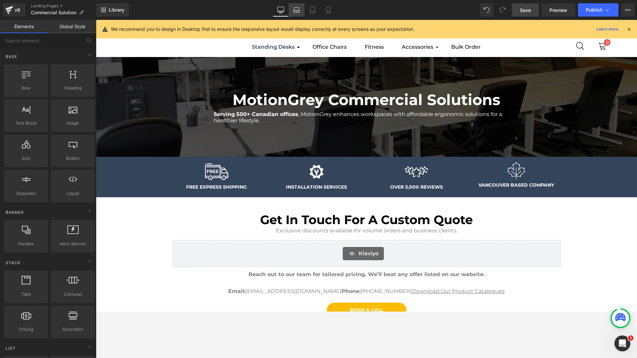
click at [292, 11] on link "Laptop" at bounding box center [296, 9] width 16 height 13
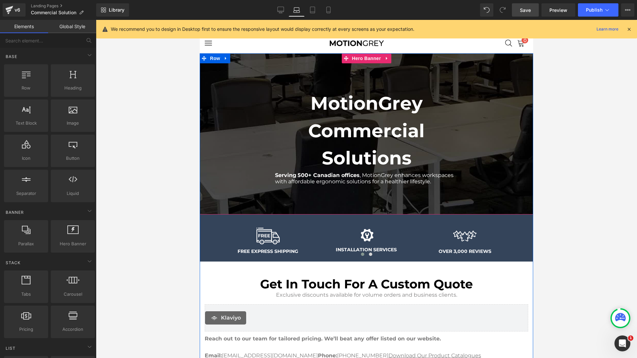
scroll to position [115, 0]
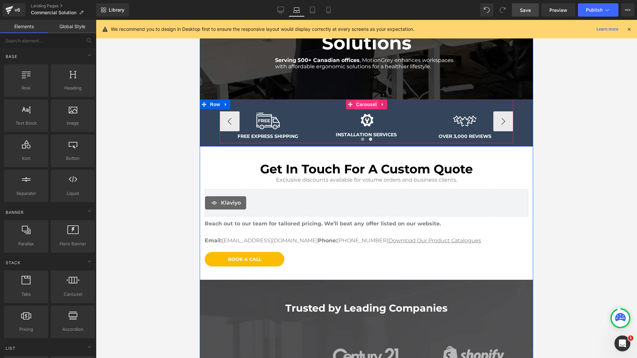
click at [364, 106] on span "Carousel" at bounding box center [366, 104] width 24 height 10
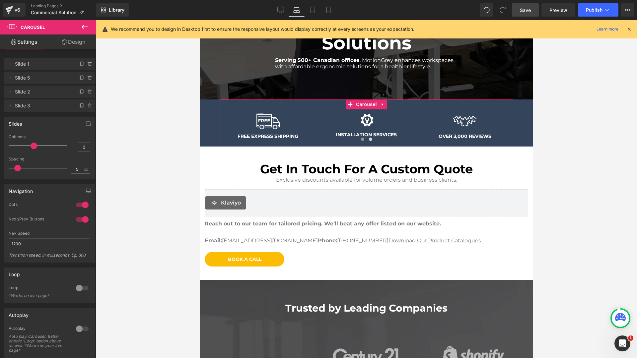
click at [23, 145] on div at bounding box center [39, 145] width 55 height 13
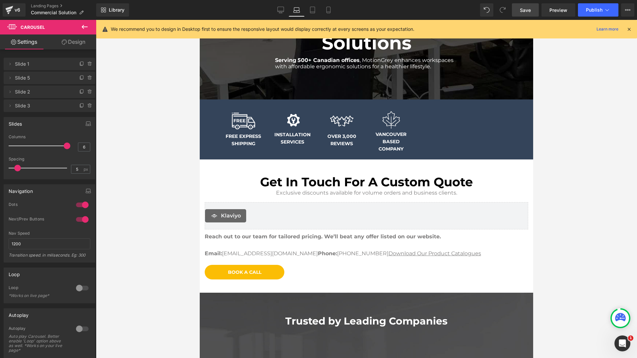
type input "5"
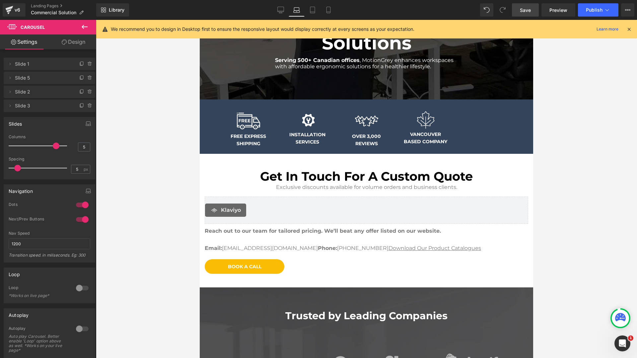
drag, startPoint x: 20, startPoint y: 145, endPoint x: 56, endPoint y: 145, distance: 35.5
click at [56, 145] on span at bounding box center [56, 146] width 7 height 7
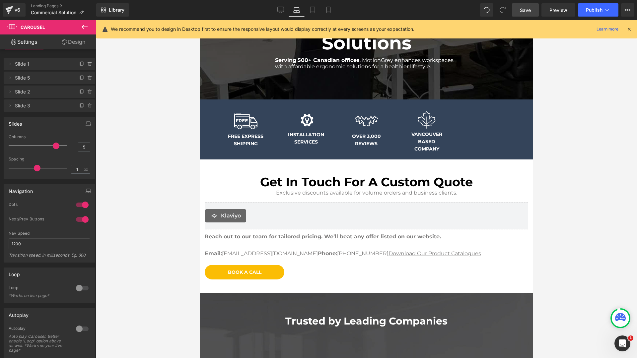
type input "0"
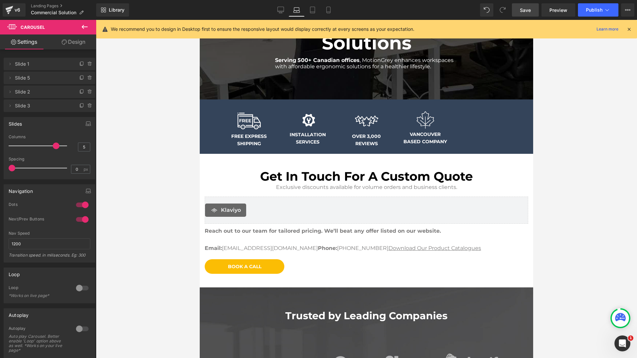
drag, startPoint x: 16, startPoint y: 169, endPoint x: 1, endPoint y: 169, distance: 14.9
click at [1, 169] on div "Slides 4 Columns 4 5 Columns 5 3 Columns 3 2 Columns 2 5px Spacing 5 px 0px Spa…" at bounding box center [49, 145] width 99 height 67
type input "4"
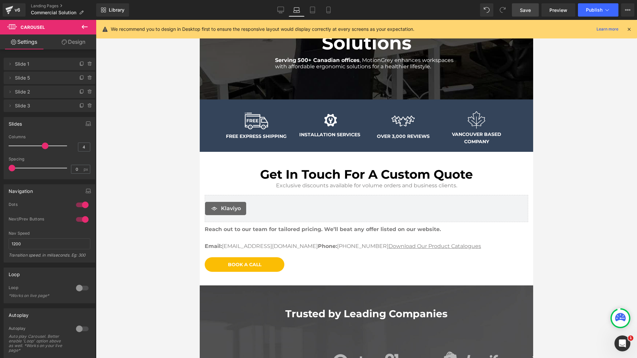
drag, startPoint x: 57, startPoint y: 145, endPoint x: 44, endPoint y: 146, distance: 13.6
click at [44, 146] on div at bounding box center [39, 145] width 55 height 13
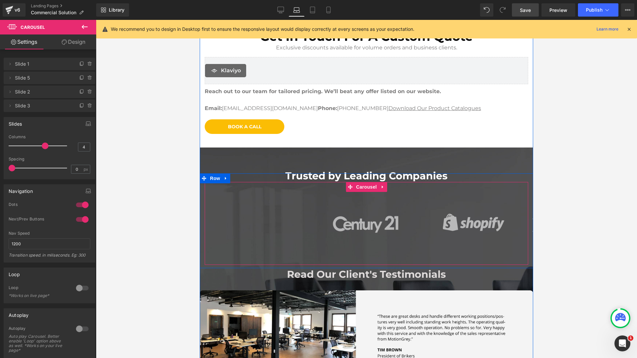
scroll to position [355, 0]
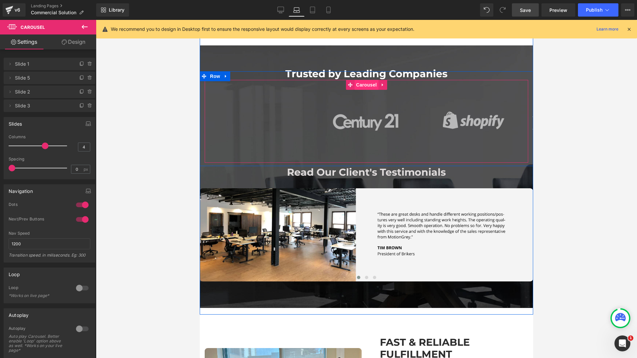
click at [366, 86] on span "Carousel" at bounding box center [366, 85] width 24 height 10
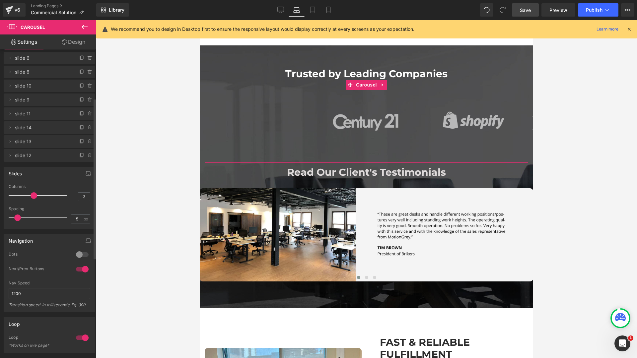
scroll to position [94, 0]
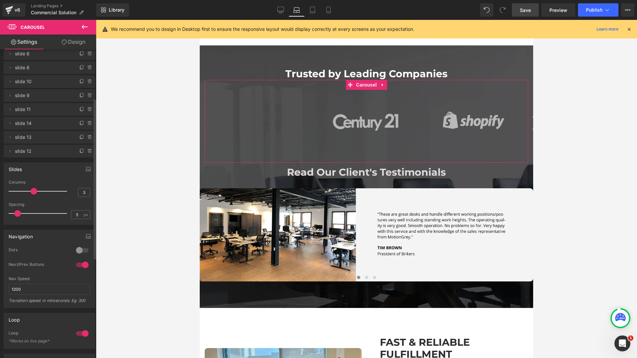
click at [80, 249] on div at bounding box center [82, 250] width 16 height 11
click at [79, 264] on div at bounding box center [82, 265] width 16 height 11
click at [80, 255] on div at bounding box center [82, 250] width 16 height 11
click at [78, 247] on div at bounding box center [82, 250] width 16 height 11
click at [76, 264] on div at bounding box center [82, 265] width 16 height 11
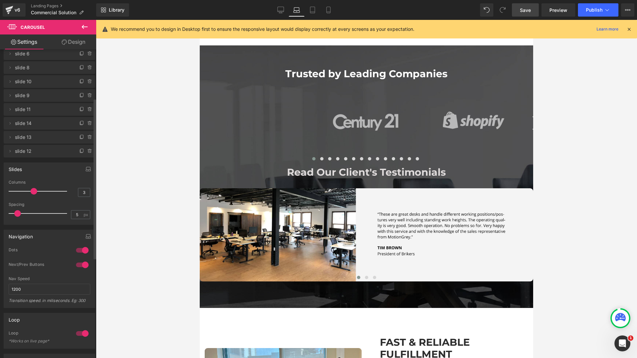
click at [78, 249] on div at bounding box center [82, 250] width 16 height 11
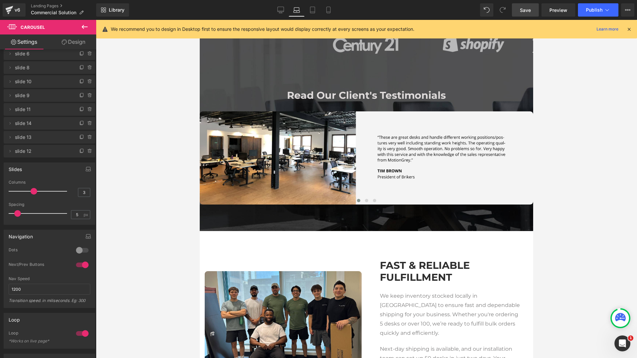
scroll to position [455, 0]
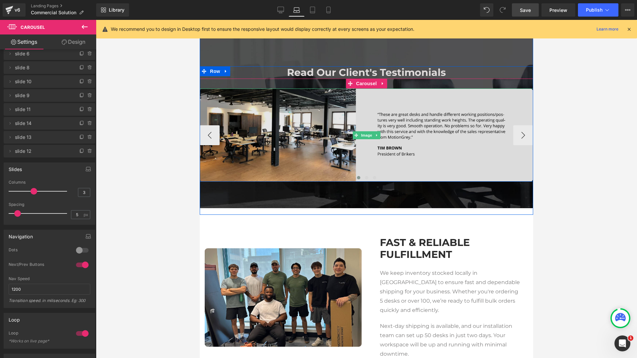
click at [304, 157] on img at bounding box center [366, 135] width 333 height 93
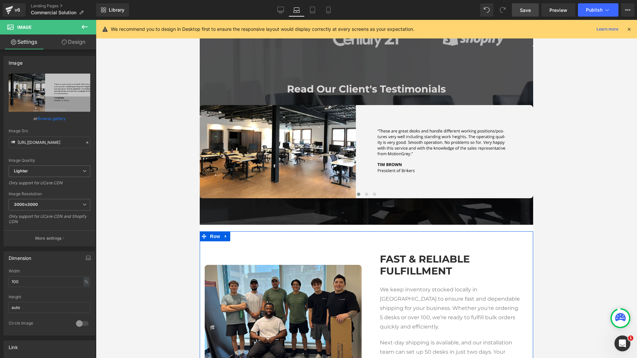
scroll to position [0, 0]
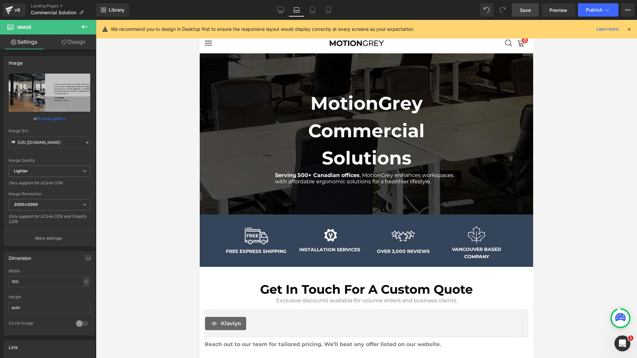
click at [524, 7] on span "Save" at bounding box center [524, 10] width 11 height 7
click at [302, 9] on link "Tablet" at bounding box center [305, 9] width 16 height 13
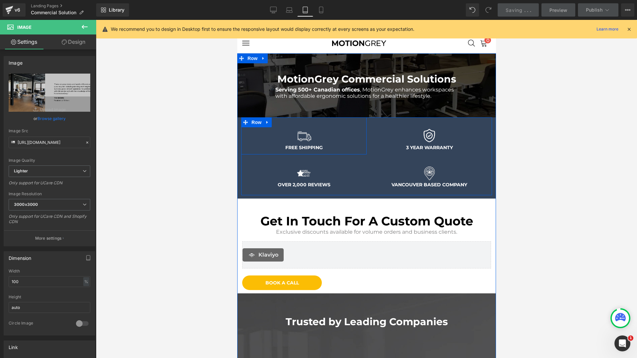
click at [294, 159] on div "Image OVER 2,000 REVIEWS Text Block Row" at bounding box center [303, 172] width 125 height 37
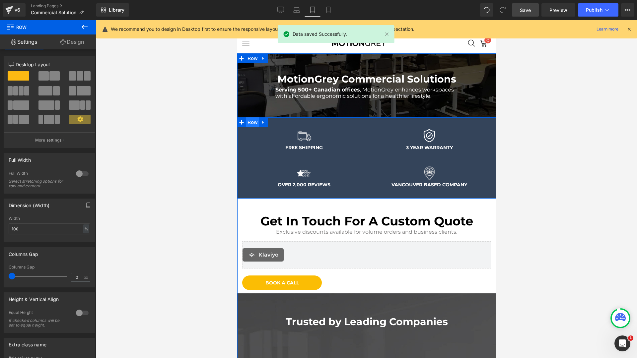
click at [252, 122] on ul "Row" at bounding box center [252, 122] width 30 height 10
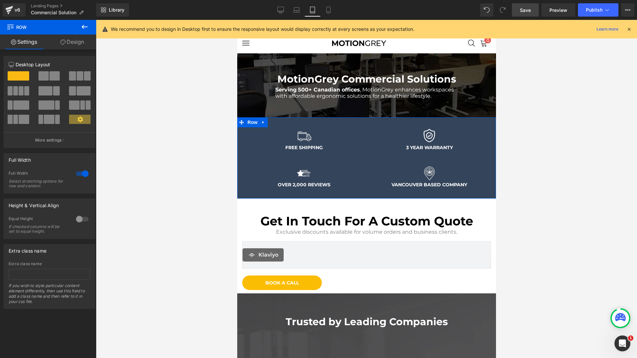
click at [79, 174] on div at bounding box center [82, 173] width 16 height 11
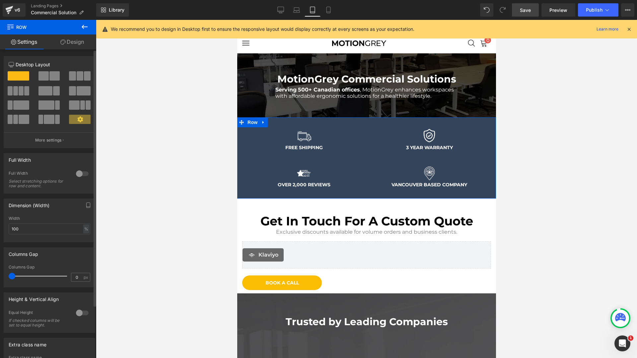
click at [79, 174] on div at bounding box center [82, 173] width 16 height 11
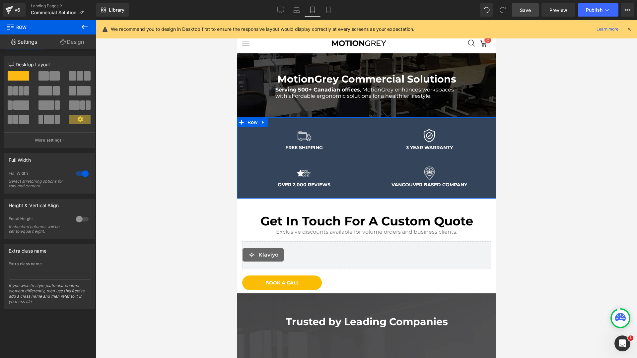
click at [61, 42] on icon at bounding box center [62, 41] width 5 height 5
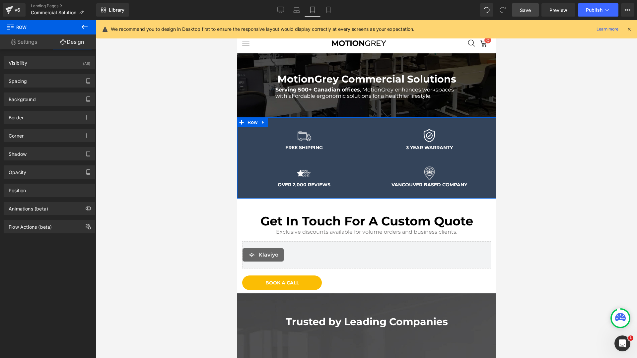
click at [33, 44] on link "Settings" at bounding box center [24, 41] width 48 height 15
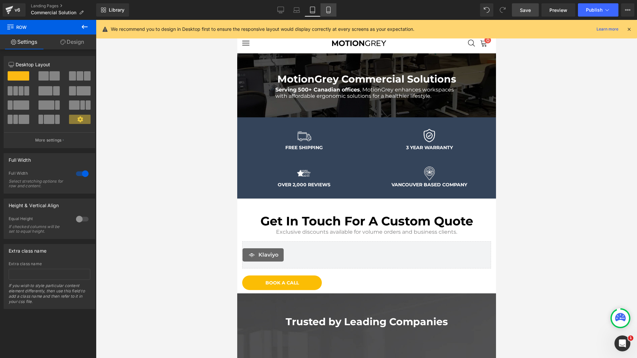
click at [325, 9] on icon at bounding box center [328, 10] width 7 height 7
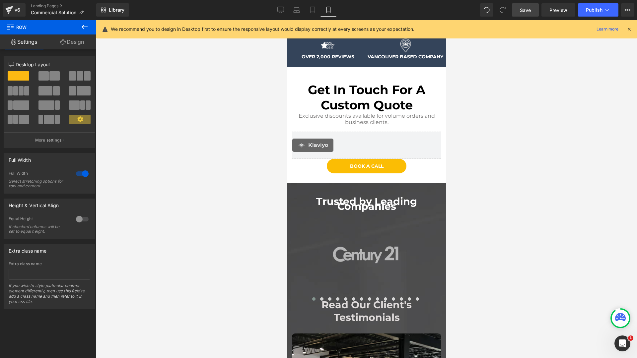
scroll to position [190, 0]
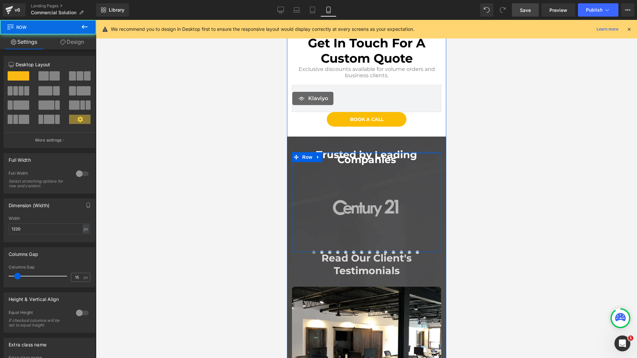
click at [370, 153] on div at bounding box center [365, 153] width 149 height 2
click at [368, 162] on div at bounding box center [365, 161] width 139 height 2
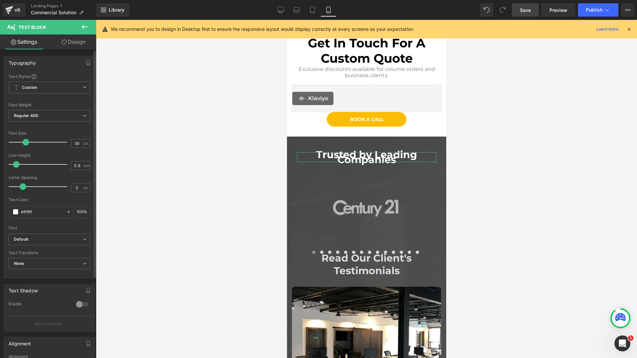
type input "0.9"
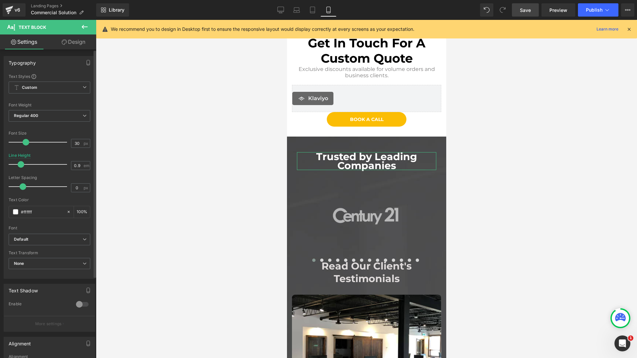
drag, startPoint x: 14, startPoint y: 165, endPoint x: 22, endPoint y: 165, distance: 8.6
click at [22, 165] on span at bounding box center [21, 164] width 7 height 7
click at [362, 177] on span "Carousel" at bounding box center [366, 179] width 24 height 10
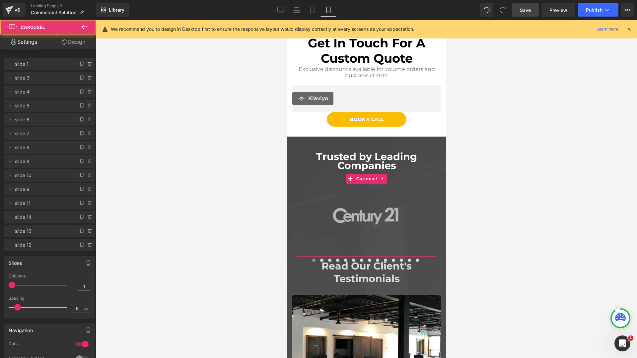
scroll to position [115, 0]
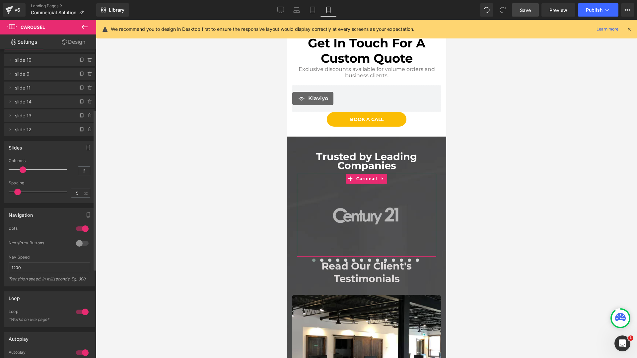
click at [21, 168] on div at bounding box center [39, 169] width 55 height 13
drag, startPoint x: 21, startPoint y: 168, endPoint x: 16, endPoint y: 170, distance: 5.5
click at [16, 170] on div at bounding box center [39, 169] width 55 height 13
click at [18, 169] on p at bounding box center [38, 169] width 58 height 1
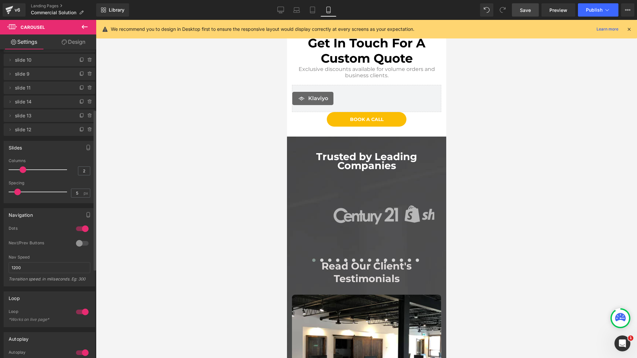
type input "1"
click at [13, 169] on div at bounding box center [39, 169] width 55 height 13
drag, startPoint x: 13, startPoint y: 169, endPoint x: 6, endPoint y: 169, distance: 7.3
click at [6, 169] on div "4 Columns 4 3 Columns 3 3 Columns 3 1 Columns 1 0px Spacing 0 px 5px Spacing 5 …" at bounding box center [49, 180] width 91 height 44
type input "28"
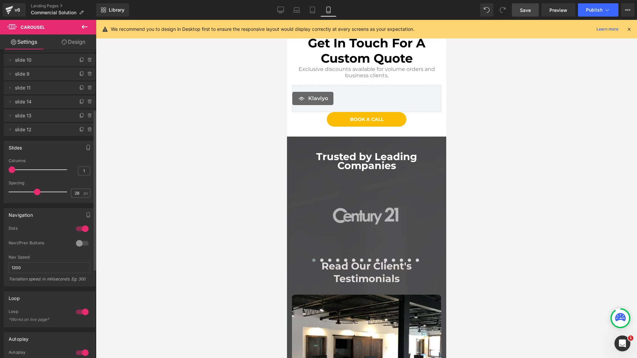
drag, startPoint x: 21, startPoint y: 191, endPoint x: 41, endPoint y: 192, distance: 20.6
click at [41, 192] on div at bounding box center [39, 191] width 55 height 13
click at [21, 168] on div at bounding box center [39, 169] width 55 height 13
click at [24, 169] on span at bounding box center [23, 169] width 7 height 7
click at [32, 169] on div at bounding box center [39, 169] width 55 height 13
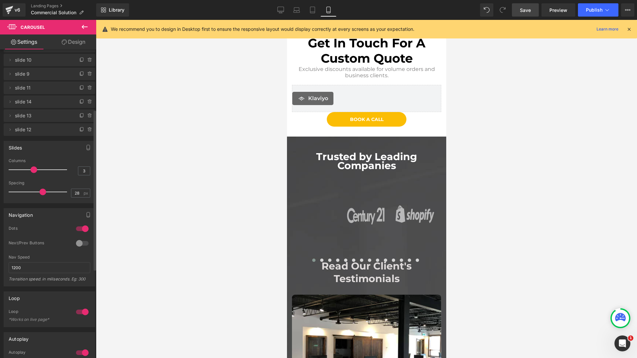
type input "2"
click at [19, 169] on div at bounding box center [39, 169] width 55 height 13
type input "33"
drag, startPoint x: 43, startPoint y: 191, endPoint x: 49, endPoint y: 193, distance: 5.9
click at [49, 193] on span at bounding box center [48, 192] width 7 height 7
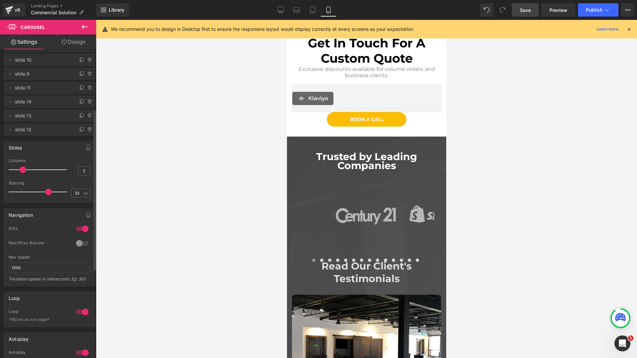
click at [85, 228] on div at bounding box center [82, 228] width 16 height 11
click at [78, 244] on div at bounding box center [82, 243] width 16 height 11
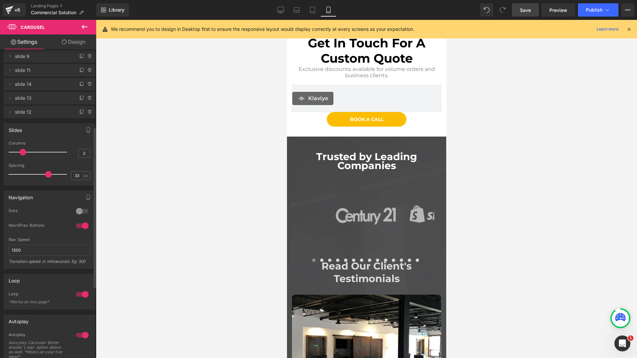
scroll to position [149, 0]
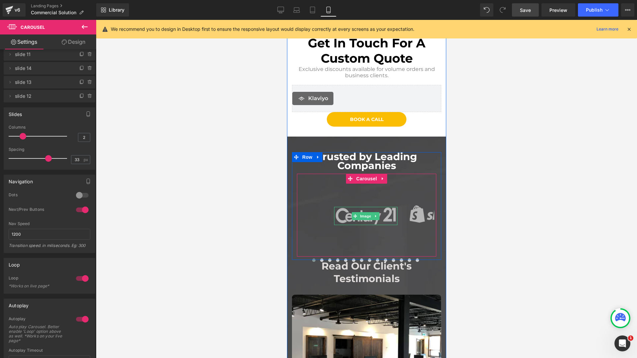
click at [375, 218] on link at bounding box center [375, 216] width 7 height 8
click at [365, 177] on span "Carousel" at bounding box center [366, 179] width 24 height 10
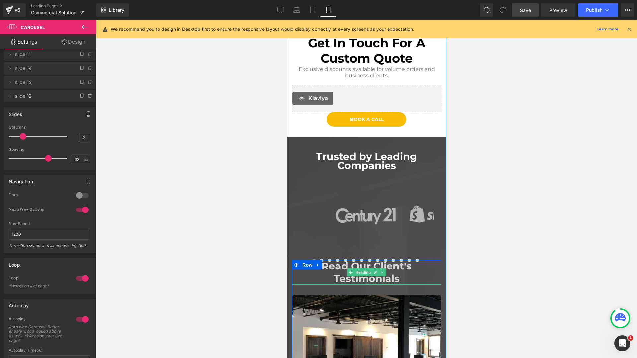
click at [361, 262] on span "Read Our Client's Testimonials" at bounding box center [366, 272] width 90 height 25
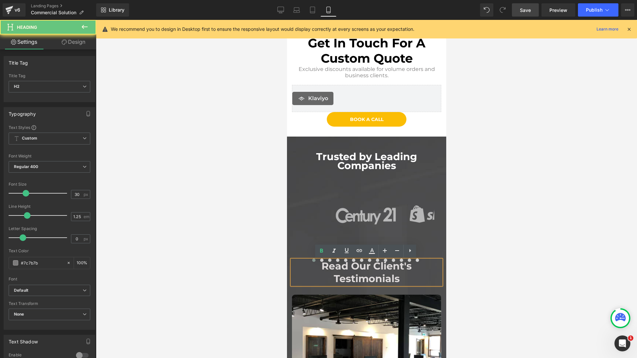
click at [360, 267] on span "Read Our Client's Testimonials" at bounding box center [366, 272] width 90 height 25
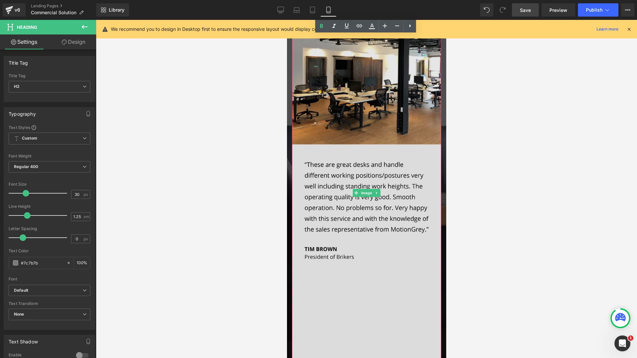
scroll to position [322, 0]
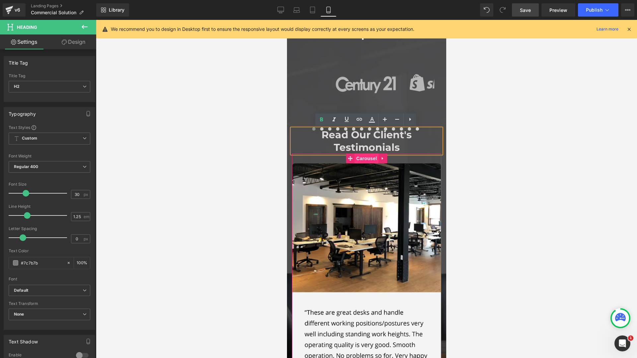
click at [358, 157] on span "Carousel" at bounding box center [366, 158] width 24 height 10
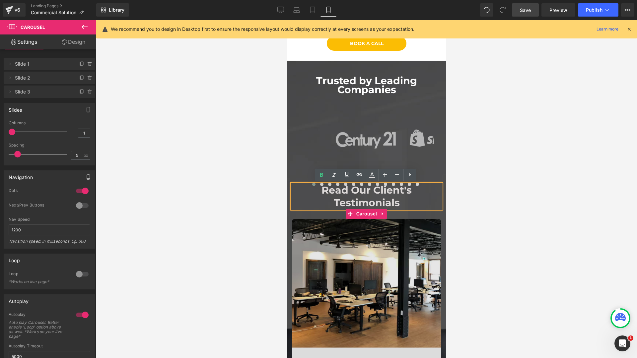
scroll to position [152, 0]
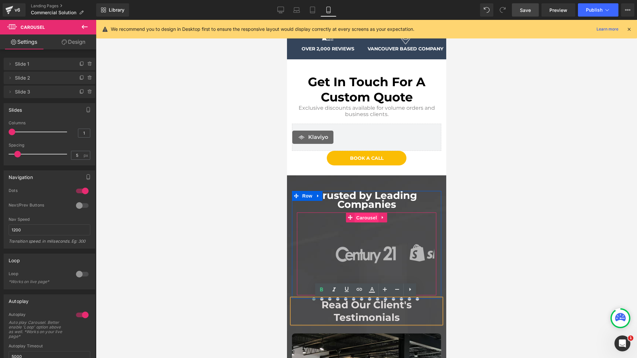
click at [362, 219] on span "Carousel" at bounding box center [366, 218] width 24 height 10
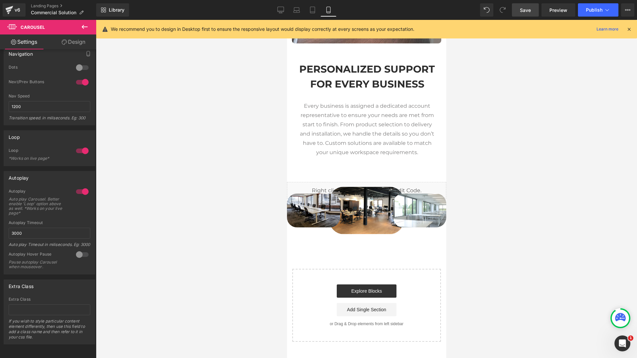
scroll to position [1206, 0]
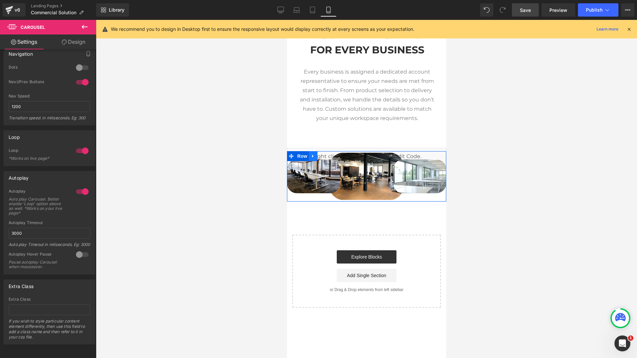
click at [312, 158] on icon at bounding box center [312, 156] width 1 height 3
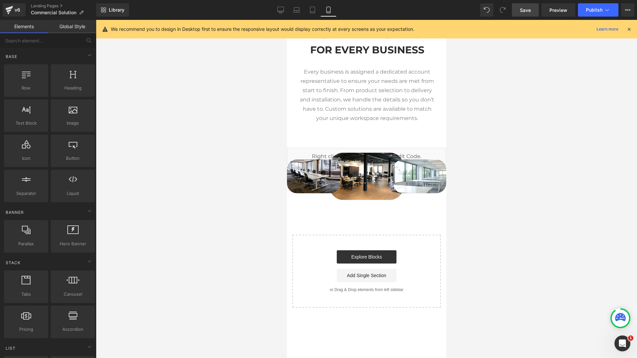
click at [209, 136] on div at bounding box center [366, 189] width 541 height 338
click at [527, 10] on span "Save" at bounding box center [524, 10] width 11 height 7
click at [276, 10] on icon at bounding box center [273, 10] width 7 height 7
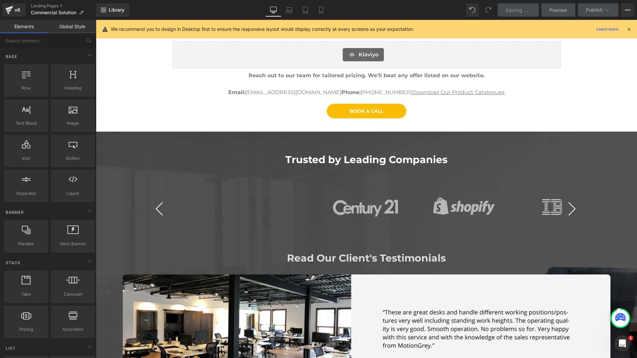
scroll to position [0, 0]
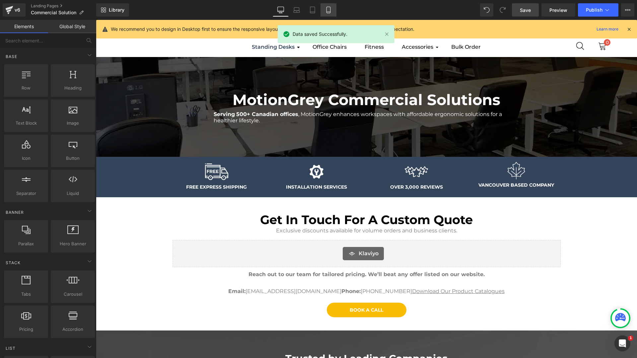
click at [327, 10] on icon at bounding box center [328, 10] width 4 height 6
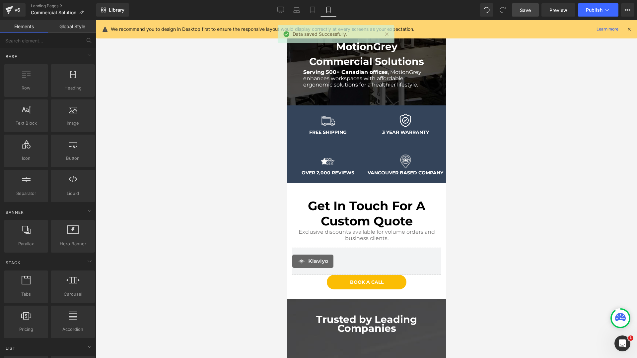
scroll to position [30, 0]
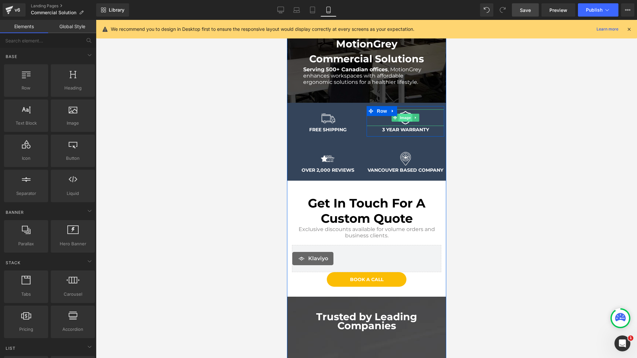
click at [405, 114] on div "Image" at bounding box center [405, 117] width 78 height 17
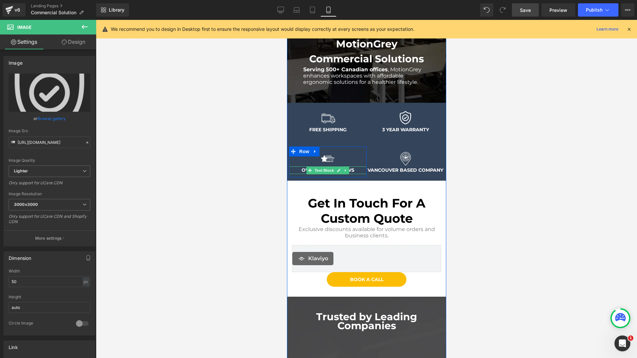
click at [357, 171] on p "OVER 2,000 REVIEWS" at bounding box center [327, 169] width 78 height 7
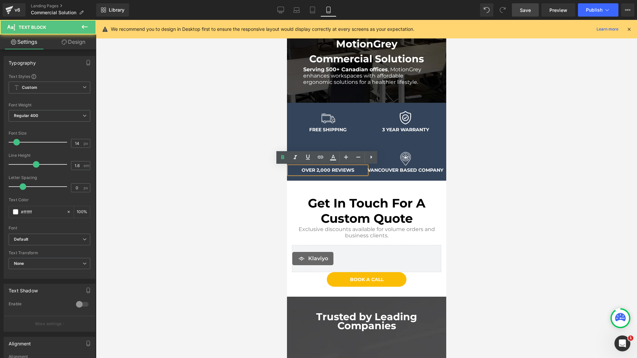
click at [357, 171] on p "OVER 2,000 REVIEWS" at bounding box center [327, 169] width 78 height 7
click at [319, 170] on strong "OVER 2,000 REVIEWS" at bounding box center [327, 170] width 53 height 6
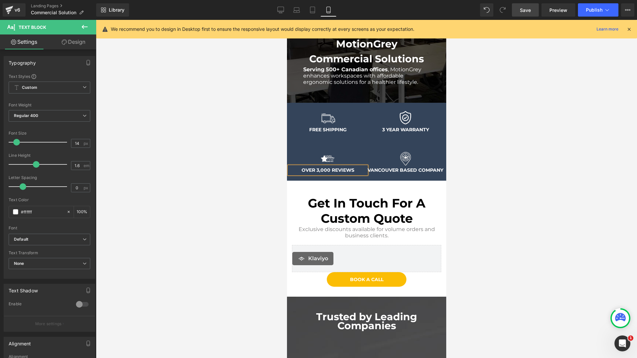
click at [402, 128] on span "Text Block" at bounding box center [401, 130] width 22 height 8
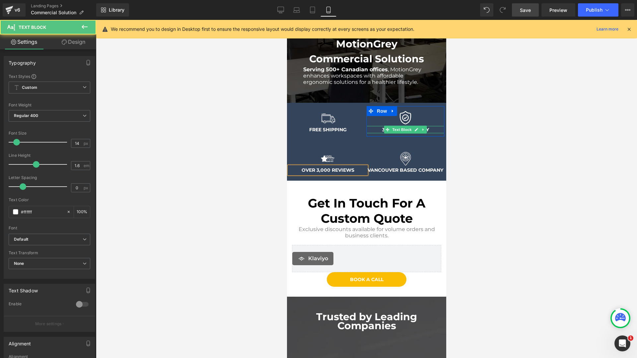
click at [402, 128] on span "Text Block" at bounding box center [401, 130] width 22 height 8
click at [379, 130] on p "3 YEAR WARRANTY" at bounding box center [405, 129] width 78 height 7
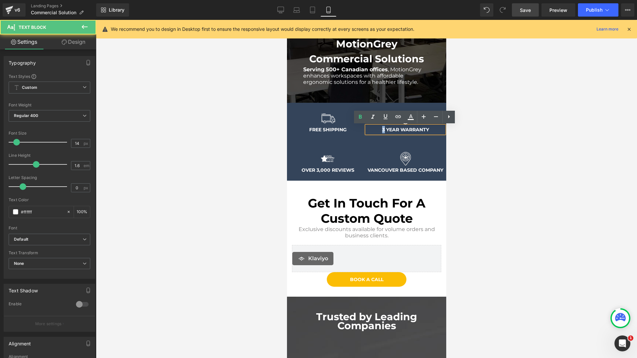
click at [379, 130] on p "3 YEAR WARRANTY" at bounding box center [405, 129] width 78 height 7
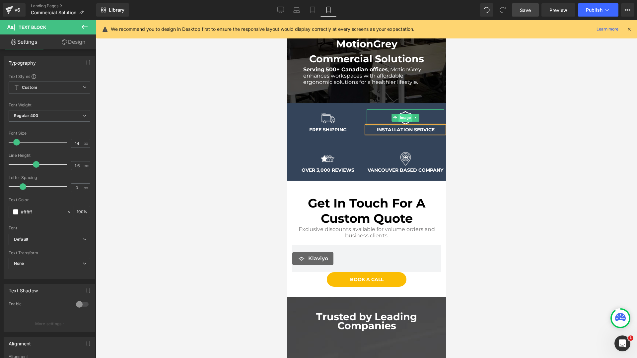
click at [406, 117] on span "Image" at bounding box center [405, 118] width 14 height 8
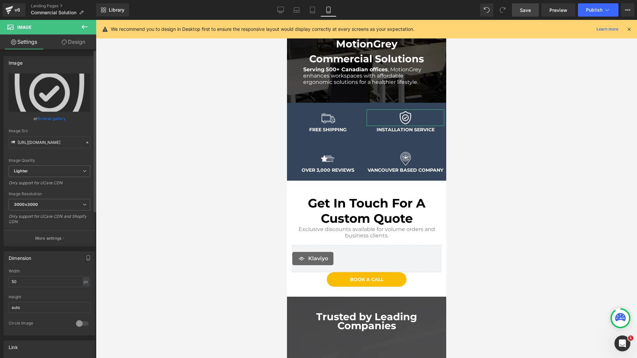
click at [58, 121] on link "Browse gallery" at bounding box center [51, 119] width 28 height 12
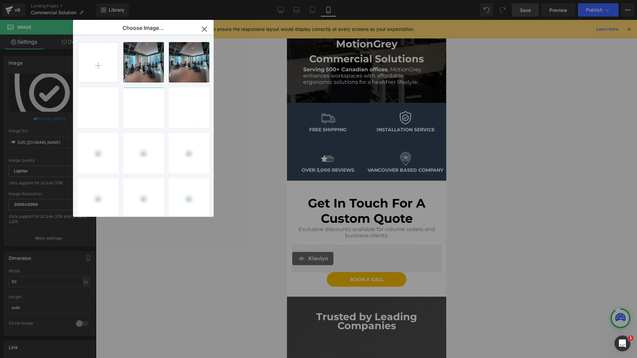
click at [203, 34] on button "button" at bounding box center [204, 29] width 19 height 19
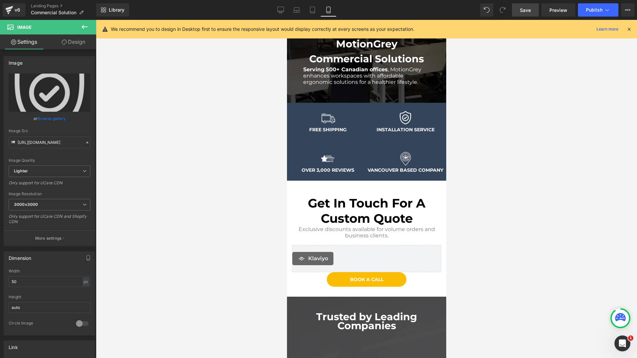
click at [522, 15] on link "Save" at bounding box center [525, 9] width 27 height 13
click at [522, 15] on link "Saving . . ." at bounding box center [517, 9] width 41 height 13
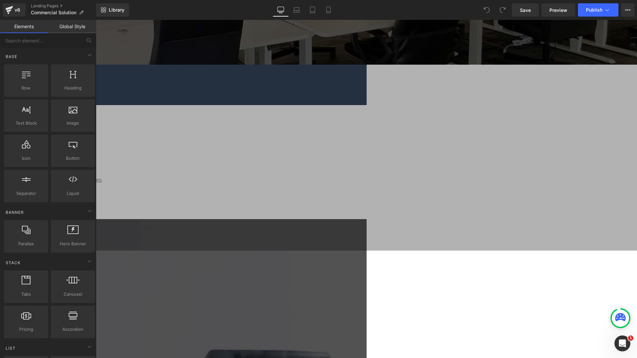
scroll to position [26, 0]
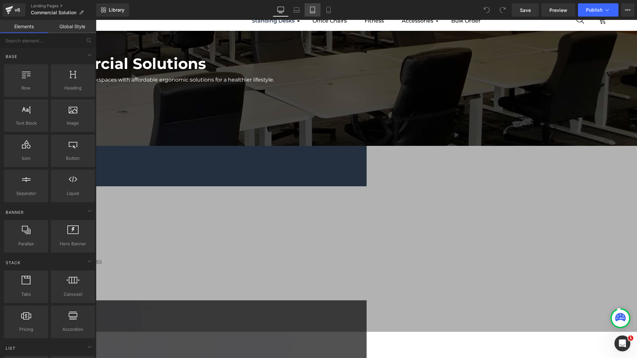
click at [312, 13] on icon at bounding box center [312, 10] width 5 height 6
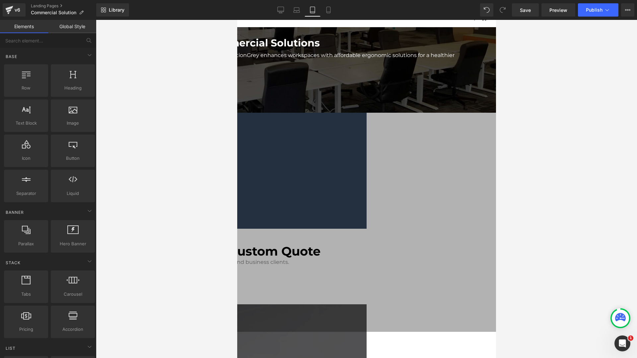
click at [237, 20] on span "Image" at bounding box center [237, 20] width 0 height 0
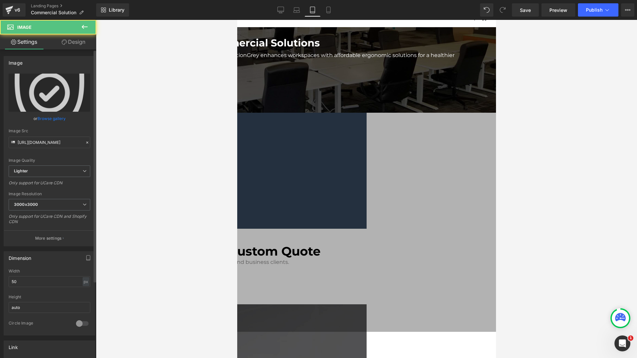
click at [58, 117] on link "Browse gallery" at bounding box center [51, 119] width 28 height 12
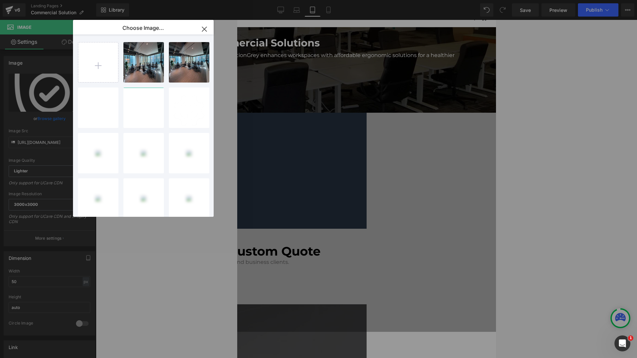
click at [207, 30] on icon "button" at bounding box center [204, 29] width 11 height 11
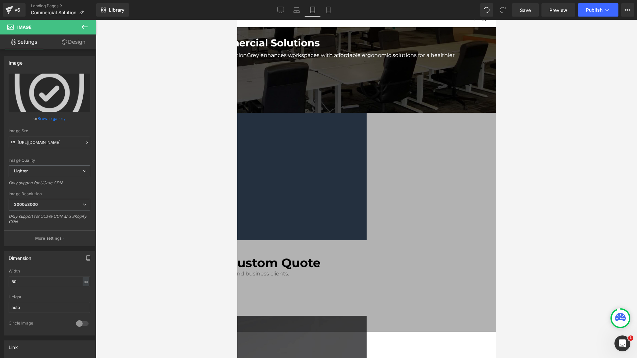
click at [237, 20] on span "Image" at bounding box center [237, 20] width 0 height 0
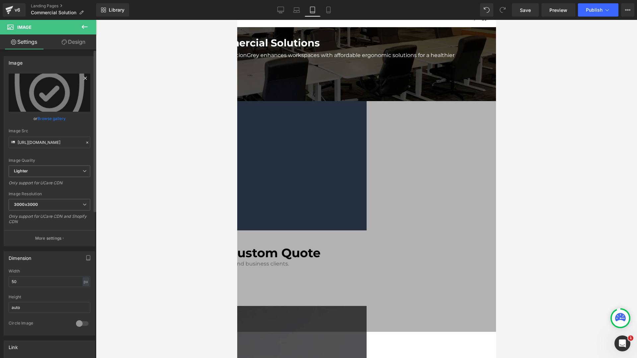
click at [84, 78] on icon at bounding box center [85, 78] width 8 height 8
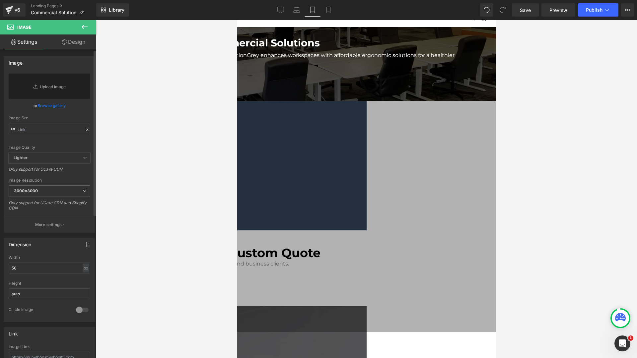
click at [47, 105] on link "Browse gallery" at bounding box center [51, 106] width 28 height 12
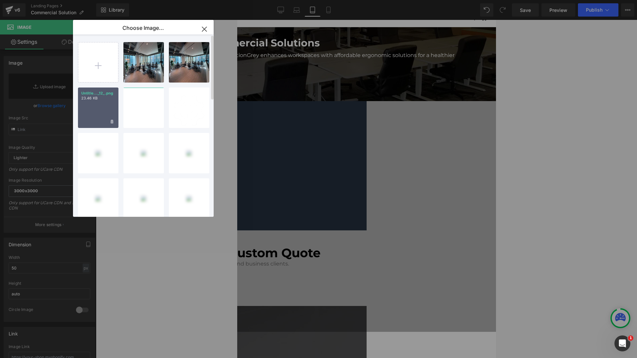
click at [106, 107] on div "Untitle..._12_.png 23.46 KB" at bounding box center [98, 108] width 40 height 40
type input "https://ucarecdn.com/2b19b32c-eec1-4924-b478-0f4ce288b388/-/format/auto/-/previ…"
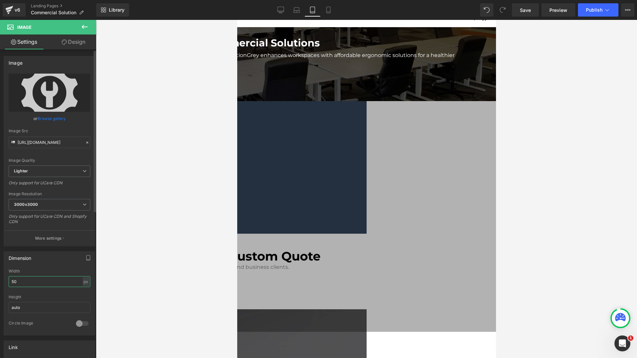
click at [46, 282] on input "50" at bounding box center [50, 281] width 82 height 11
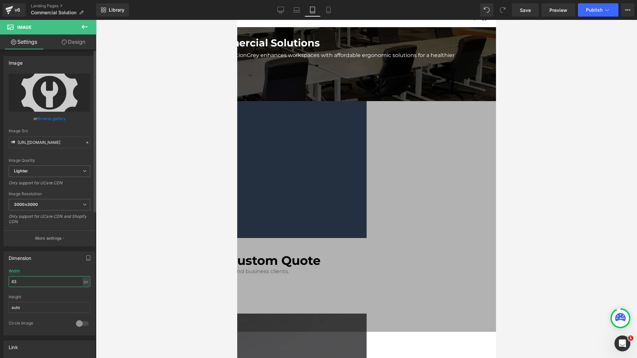
type input "62"
click at [67, 33] on span "Image" at bounding box center [40, 27] width 66 height 15
click at [68, 41] on link "Design" at bounding box center [73, 41] width 48 height 15
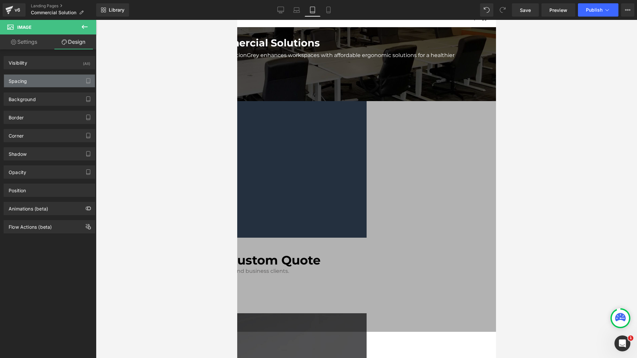
click at [32, 85] on div "Spacing" at bounding box center [49, 81] width 91 height 13
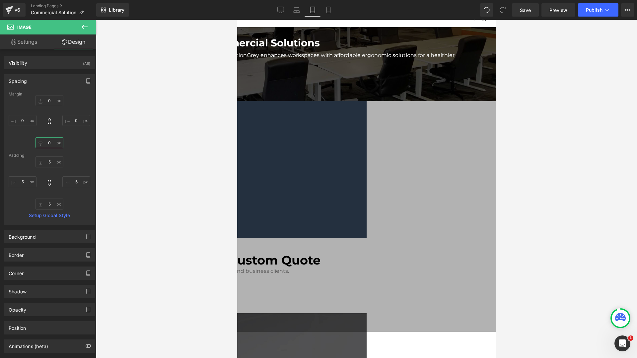
click at [51, 145] on input "0" at bounding box center [49, 142] width 28 height 11
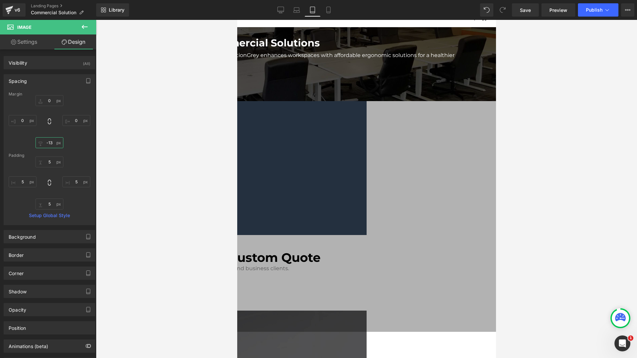
type input "-12"
click at [528, 11] on span "Save" at bounding box center [524, 10] width 11 height 7
click at [322, 10] on icon at bounding box center [321, 10] width 7 height 7
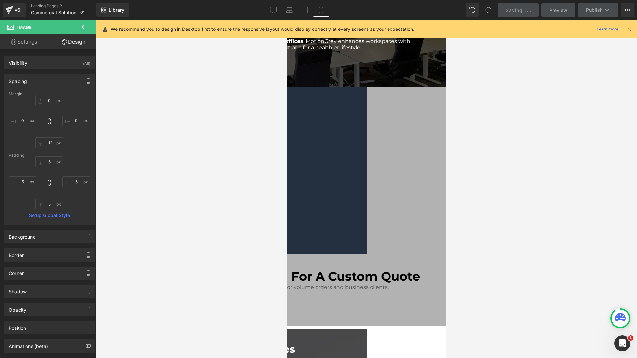
type input "0"
type input "5"
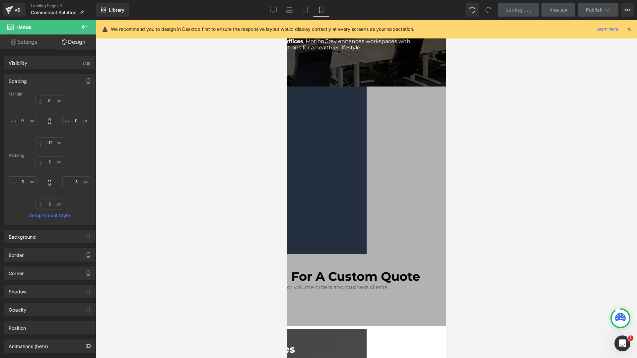
type input "5"
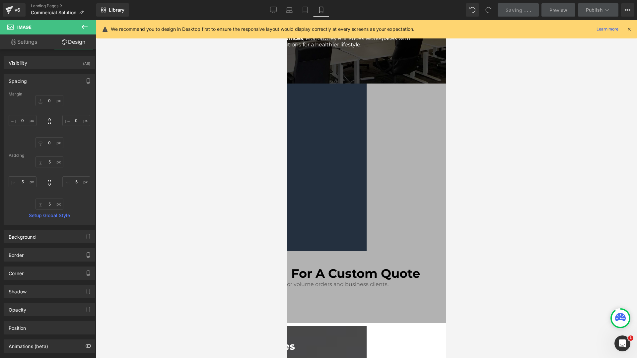
scroll to position [38, 0]
click at [364, 164] on div "Image" at bounding box center [246, 174] width 235 height 20
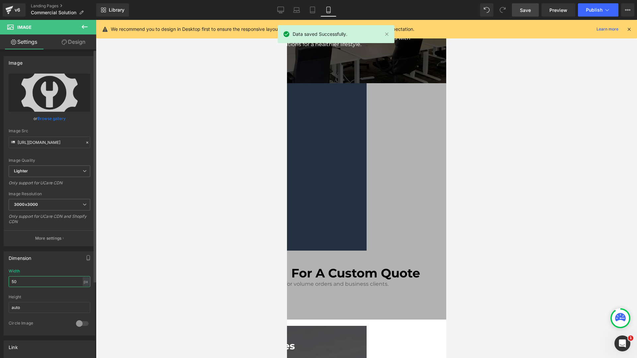
click at [27, 278] on input "50" at bounding box center [50, 281] width 82 height 11
type input "52"
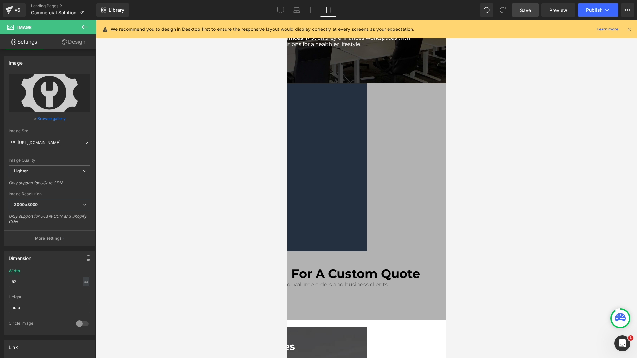
click at [521, 14] on link "Save" at bounding box center [525, 9] width 27 height 13
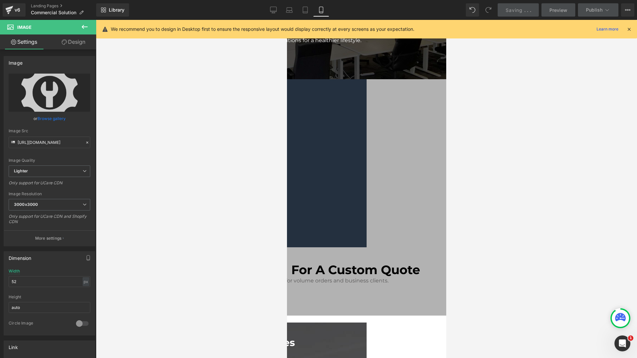
scroll to position [0, 0]
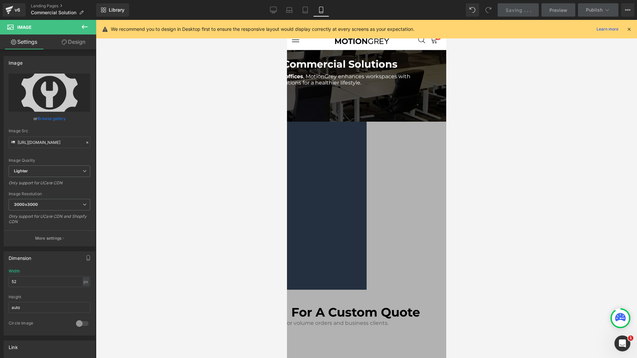
click at [350, 73] on div "MotionGrey Commercial Solutions Heading" at bounding box center [326, 65] width 216 height 17
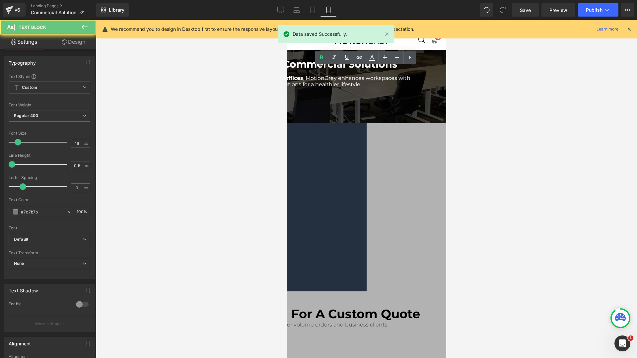
click at [351, 88] on span "Serving 500+ Canadian offices , MotionGrey enhances workspaces with affordable …" at bounding box center [314, 81] width 192 height 13
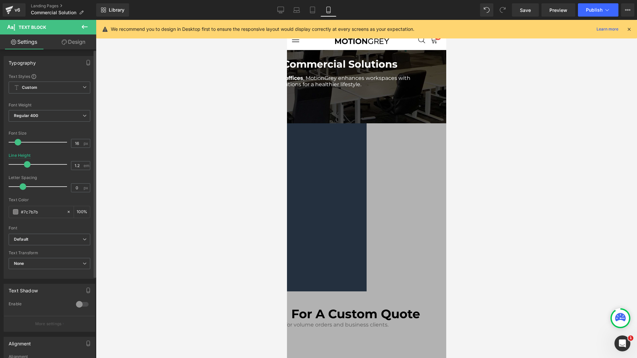
type input "1.3"
drag, startPoint x: 11, startPoint y: 164, endPoint x: 27, endPoint y: 165, distance: 15.6
click at [27, 165] on span at bounding box center [29, 164] width 7 height 7
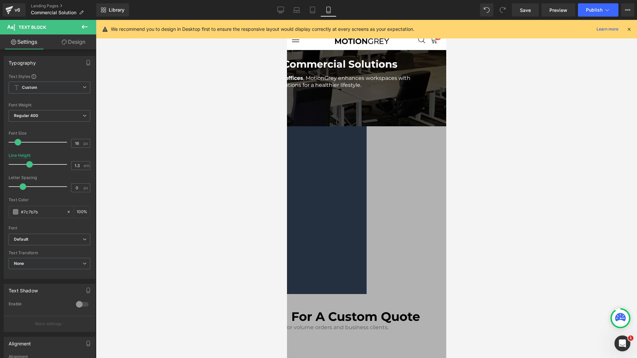
click at [286, 20] on icon at bounding box center [286, 20] width 0 height 0
click at [410, 89] on icon at bounding box center [410, 87] width 8 height 8
click at [358, 88] on span "Serving 500+ Canadian offices , MotionGrey enhances workspaces with affordable …" at bounding box center [314, 81] width 192 height 13
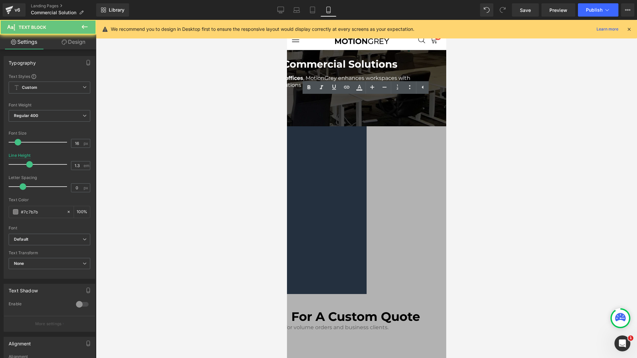
click at [358, 88] on span "Serving 500+ Canadian offices , MotionGrey enhances workspaces with affordable …" at bounding box center [314, 81] width 192 height 13
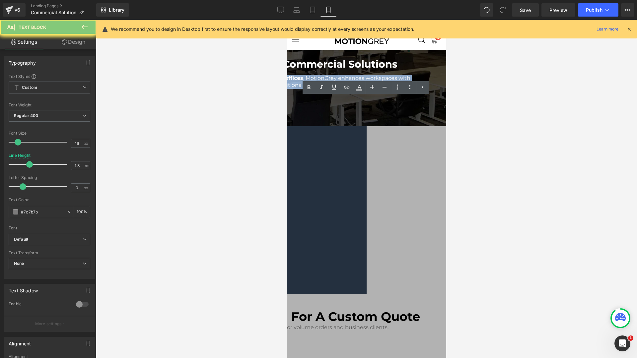
click at [358, 88] on span "Serving 500+ Canadian offices , MotionGrey enhances workspaces with affordable …" at bounding box center [314, 81] width 192 height 13
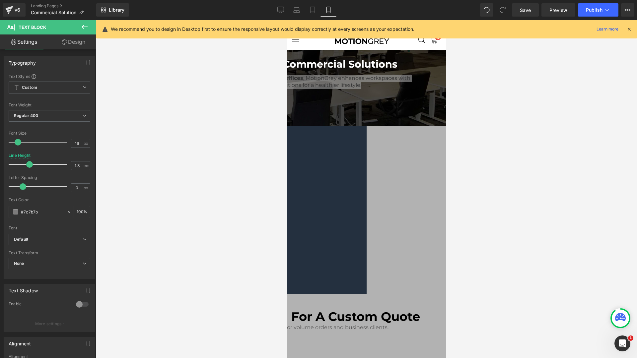
click at [63, 37] on link "Design" at bounding box center [73, 41] width 48 height 15
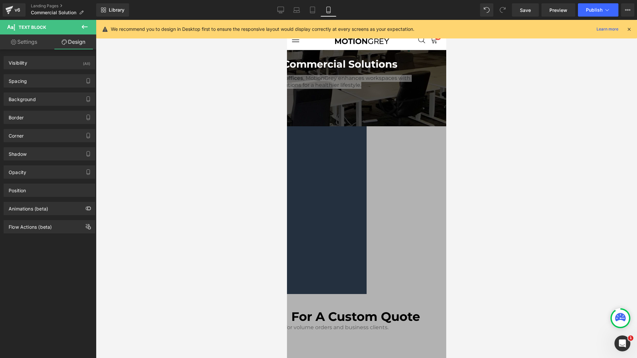
click at [31, 43] on link "Settings" at bounding box center [24, 41] width 48 height 15
type input "100"
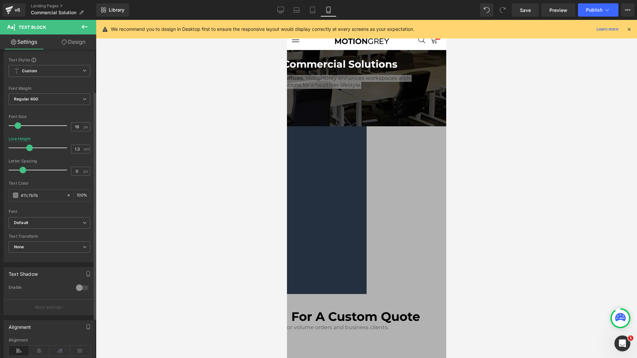
scroll to position [89, 0]
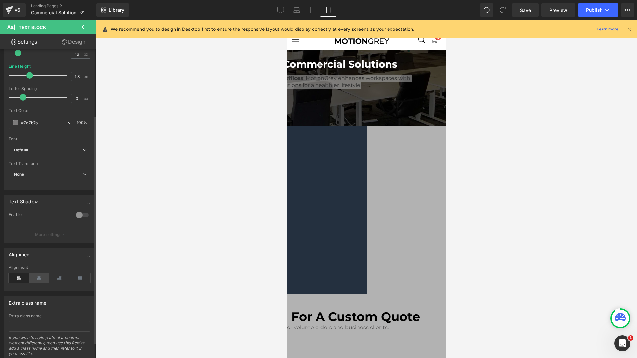
click at [35, 277] on icon at bounding box center [39, 278] width 21 height 10
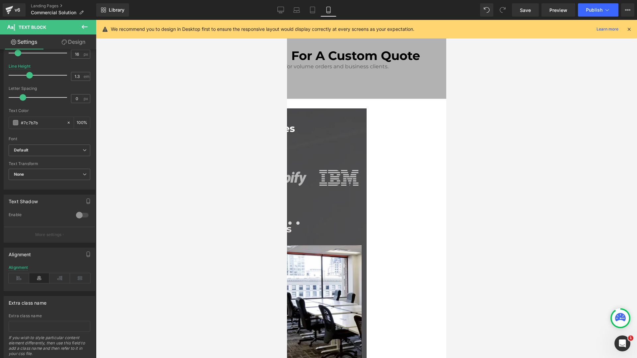
scroll to position [225, 0]
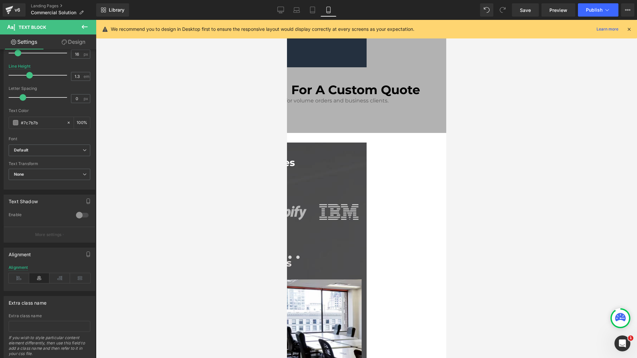
click at [286, 20] on li "Image" at bounding box center [286, 20] width 0 height 0
click at [286, 20] on span "Carousel" at bounding box center [286, 20] width 0 height 0
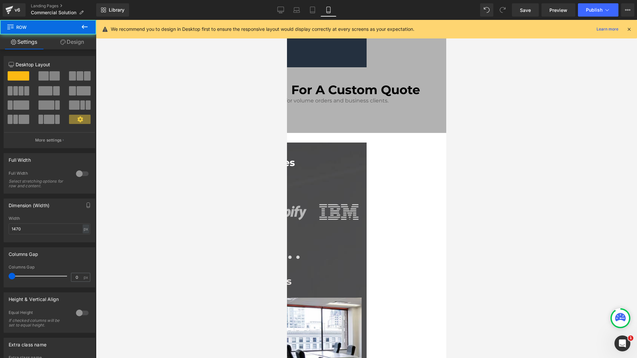
drag, startPoint x: 361, startPoint y: 227, endPoint x: 362, endPoint y: 244, distance: 16.6
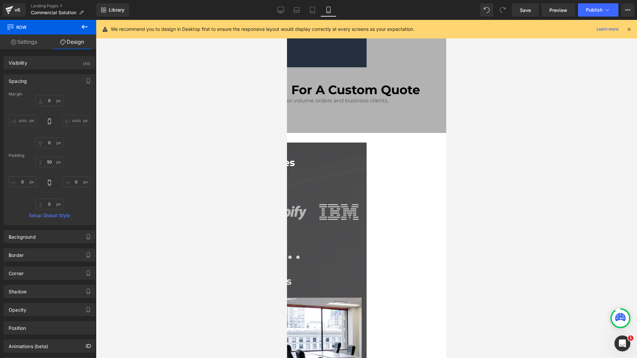
click at [361, 255] on div at bounding box center [246, 255] width 229 height 0
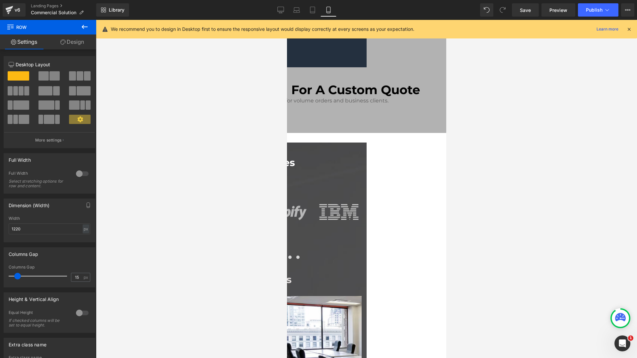
click at [361, 209] on div "Trusted by Leading Companies Text Block Image Image Image" at bounding box center [246, 207] width 229 height 99
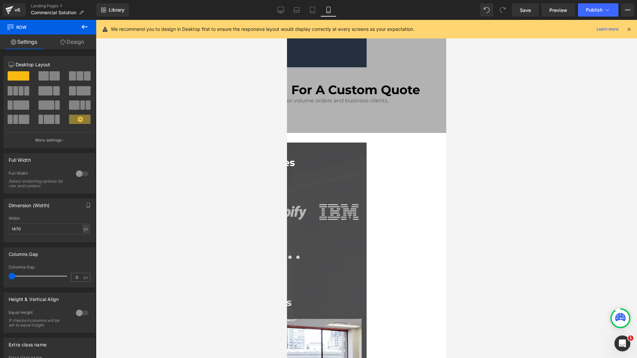
drag, startPoint x: 363, startPoint y: 226, endPoint x: 366, endPoint y: 249, distance: 23.1
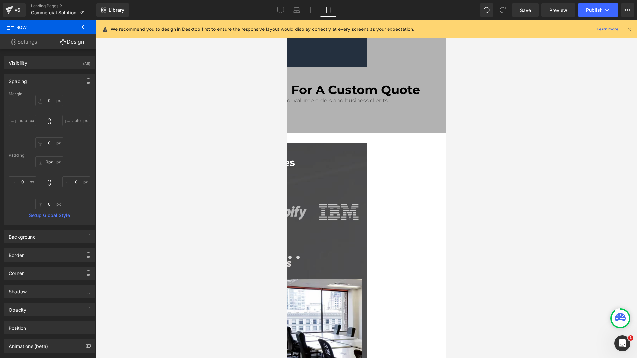
drag, startPoint x: 368, startPoint y: 229, endPoint x: 375, endPoint y: 230, distance: 6.4
type input "47px"
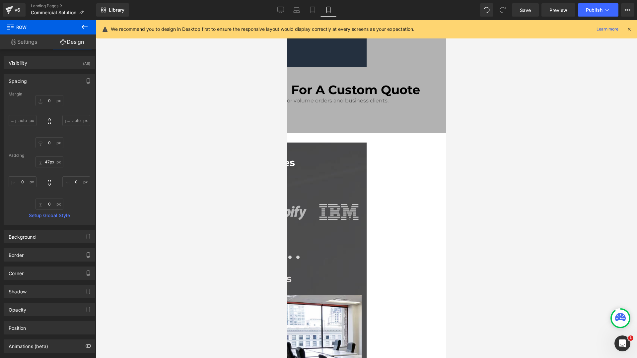
drag, startPoint x: 371, startPoint y: 227, endPoint x: 370, endPoint y: 240, distance: 12.9
click at [286, 20] on span "Carousel" at bounding box center [286, 20] width 0 height 0
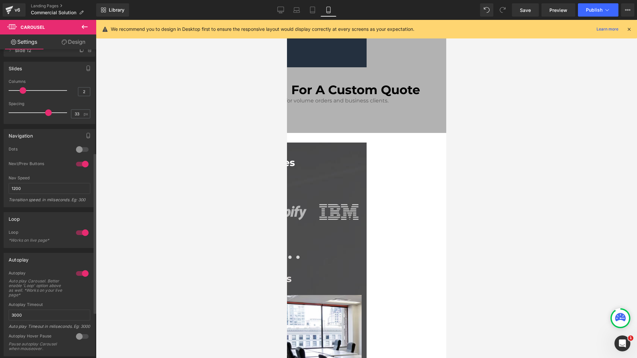
scroll to position [199, 0]
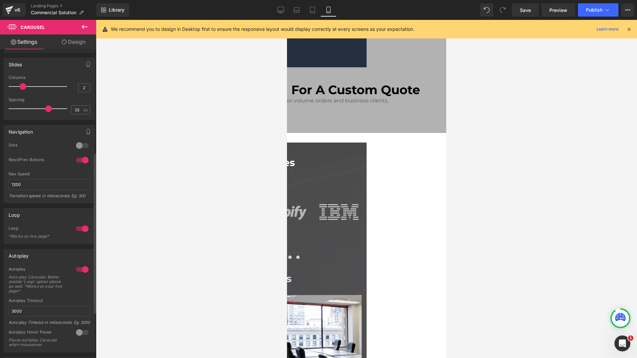
click at [80, 145] on div at bounding box center [82, 145] width 16 height 11
click at [84, 164] on div at bounding box center [82, 160] width 16 height 11
click at [80, 142] on div at bounding box center [82, 145] width 16 height 11
click at [79, 158] on div at bounding box center [82, 160] width 16 height 11
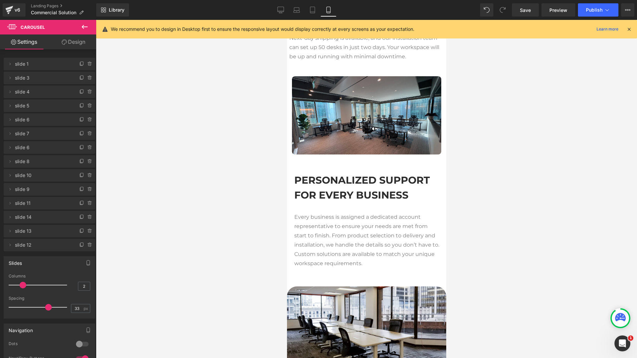
scroll to position [1231, 0]
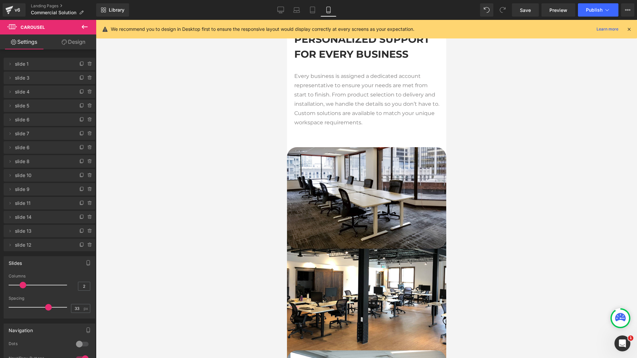
click at [286, 20] on link at bounding box center [286, 20] width 0 height 0
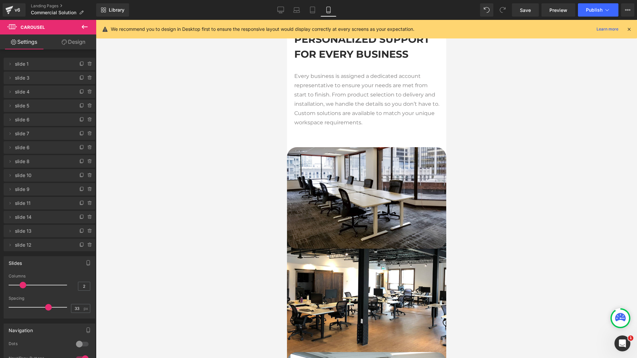
click at [286, 20] on icon at bounding box center [286, 20] width 0 height 0
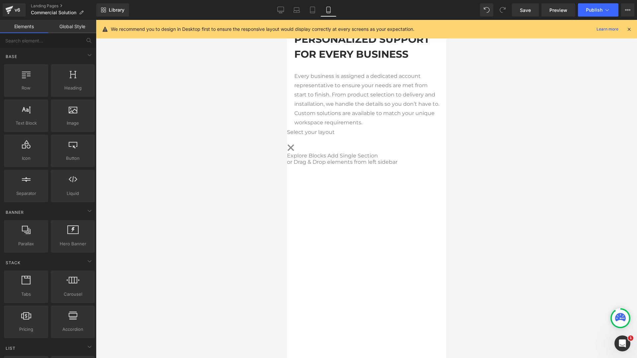
scroll to position [1095, 0]
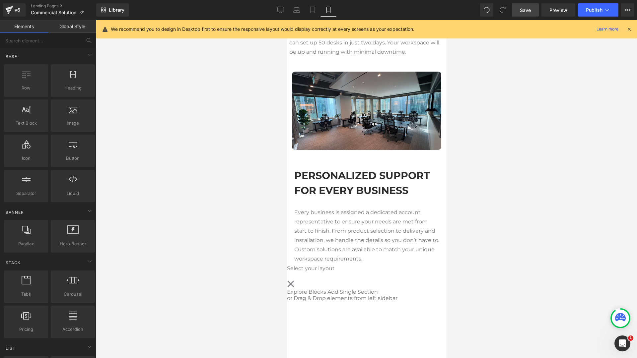
click at [523, 13] on span "Save" at bounding box center [524, 10] width 11 height 7
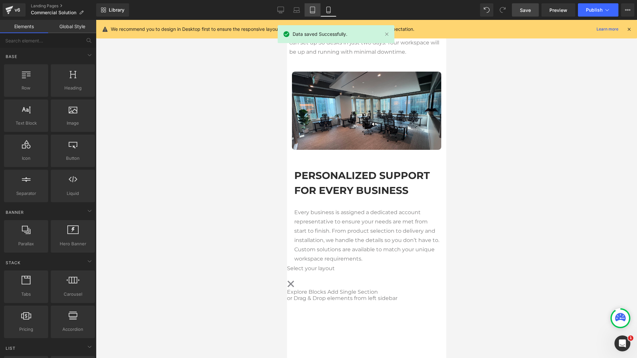
click at [309, 8] on icon at bounding box center [312, 10] width 7 height 7
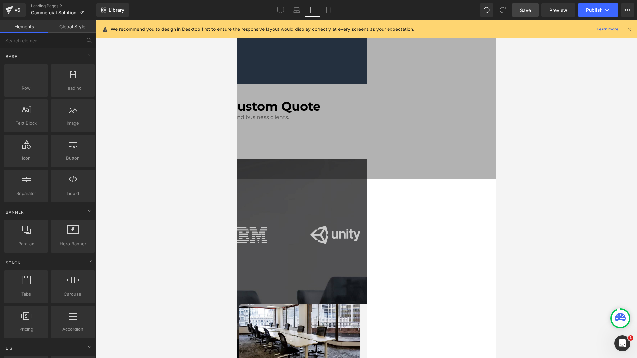
scroll to position [175, 0]
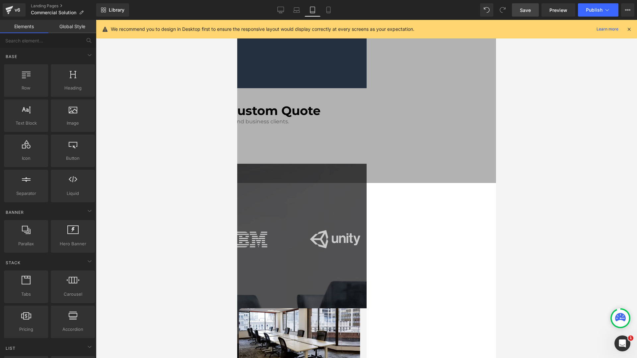
click at [237, 20] on span "Carousel" at bounding box center [237, 20] width 0 height 0
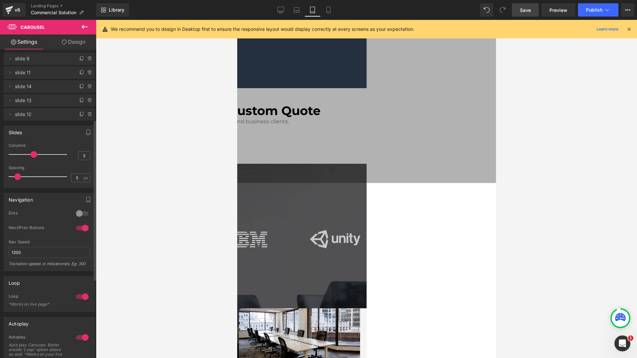
scroll to position [135, 0]
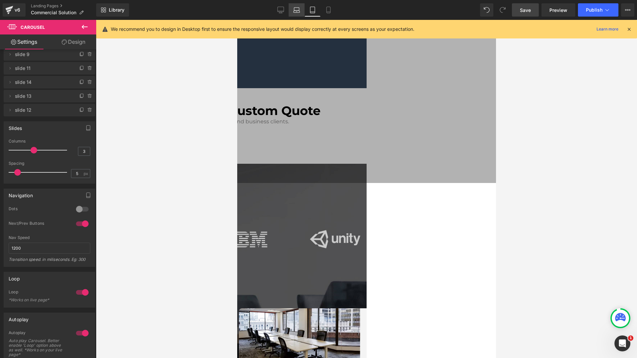
click at [293, 12] on link "Laptop" at bounding box center [296, 9] width 16 height 13
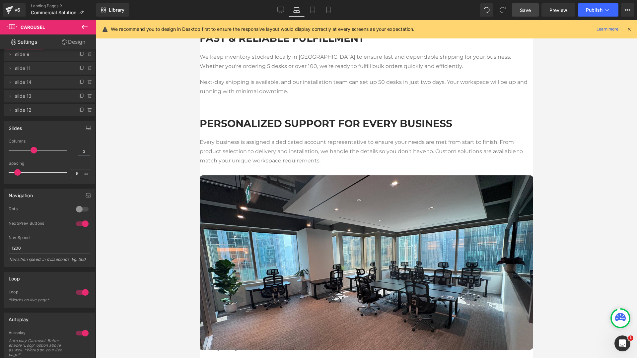
scroll to position [796, 0]
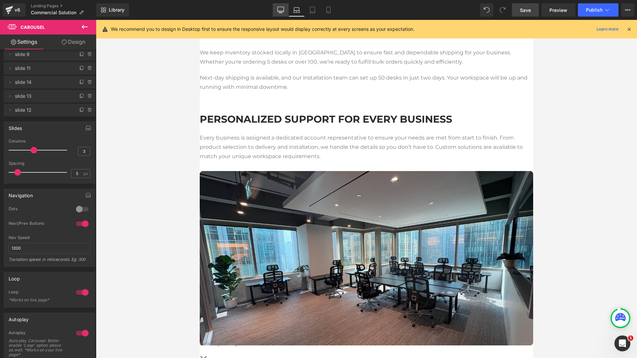
click at [283, 9] on icon at bounding box center [280, 10] width 7 height 7
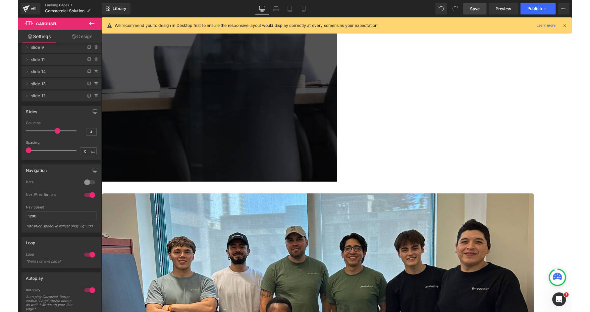
scroll to position [0, 0]
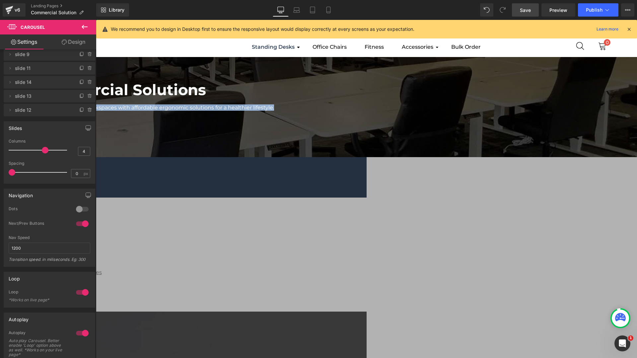
click at [328, 146] on div at bounding box center [366, 189] width 541 height 338
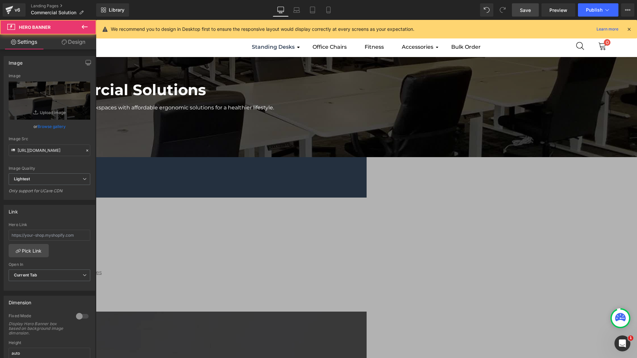
click at [274, 111] on span "Serving 500+ Canadian offices , MotionGrey enhances workspaces with affordable …" at bounding box center [105, 107] width 335 height 6
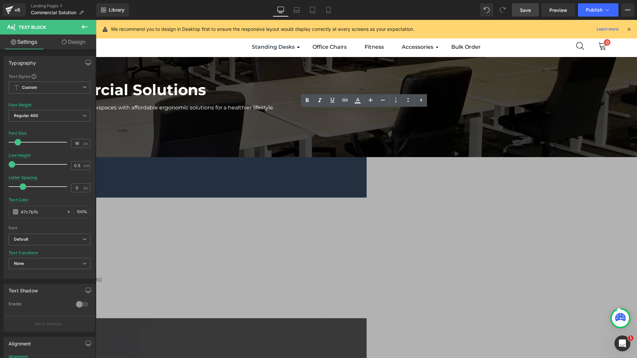
click at [517, 13] on link "Save" at bounding box center [525, 9] width 27 height 13
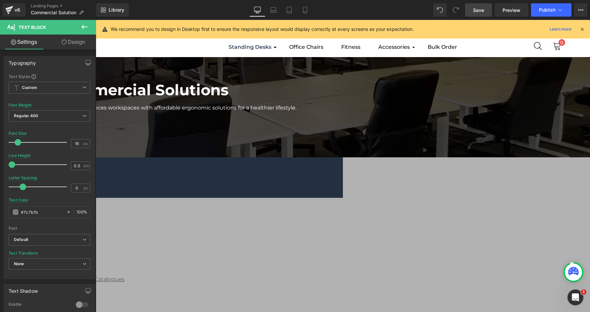
click at [476, 13] on span "Save" at bounding box center [478, 10] width 11 height 7
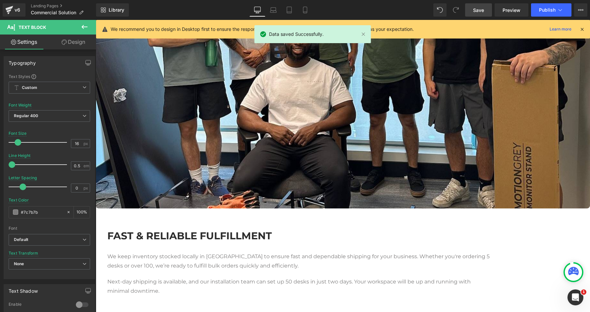
scroll to position [924, 0]
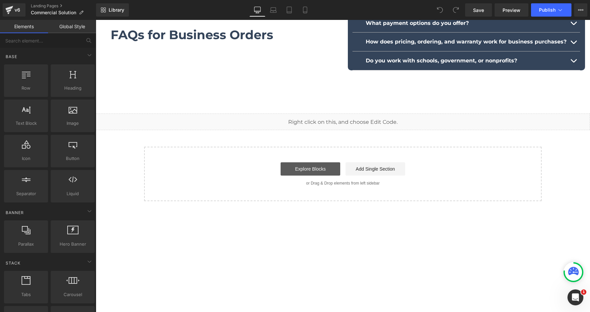
scroll to position [877, 0]
